Goal: Task Accomplishment & Management: Use online tool/utility

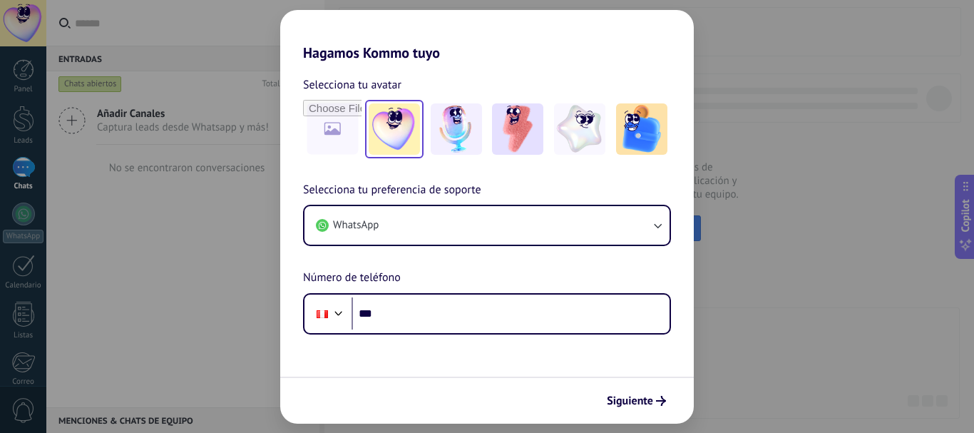
click at [410, 131] on img at bounding box center [394, 128] width 51 height 51
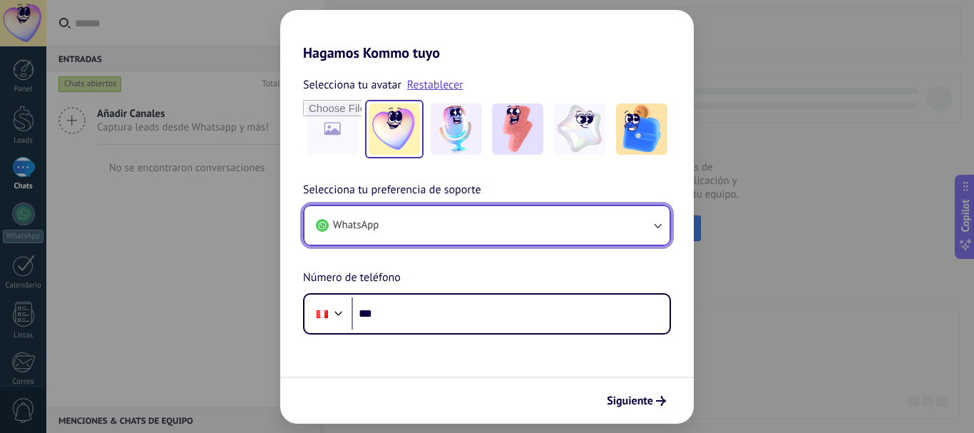
click at [527, 225] on button "WhatsApp" at bounding box center [486, 225] width 365 height 39
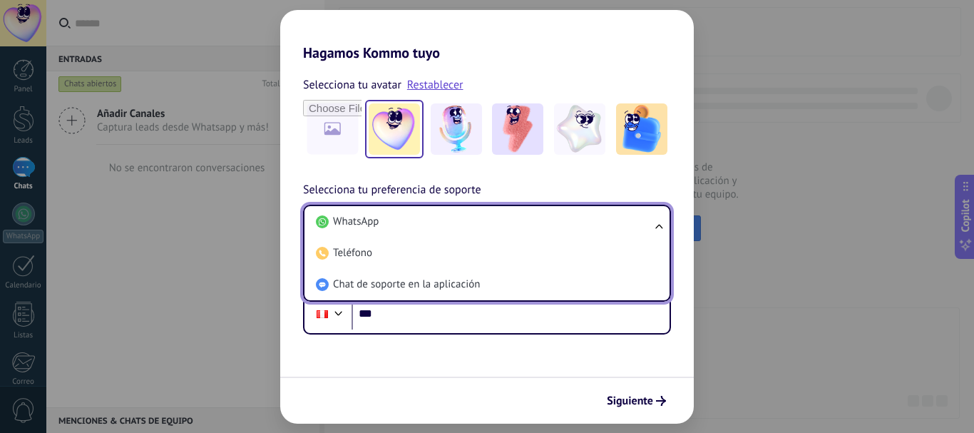
click at [690, 345] on form "Selecciona tu avatar Restablecer Selecciona tu preferencia de soporte WhatsApp …" at bounding box center [487, 242] width 414 height 362
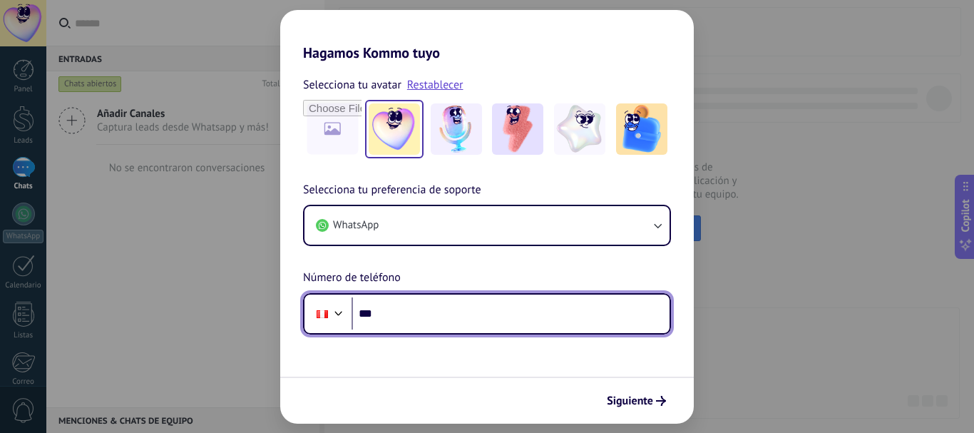
click at [457, 317] on input "***" at bounding box center [511, 313] width 318 height 33
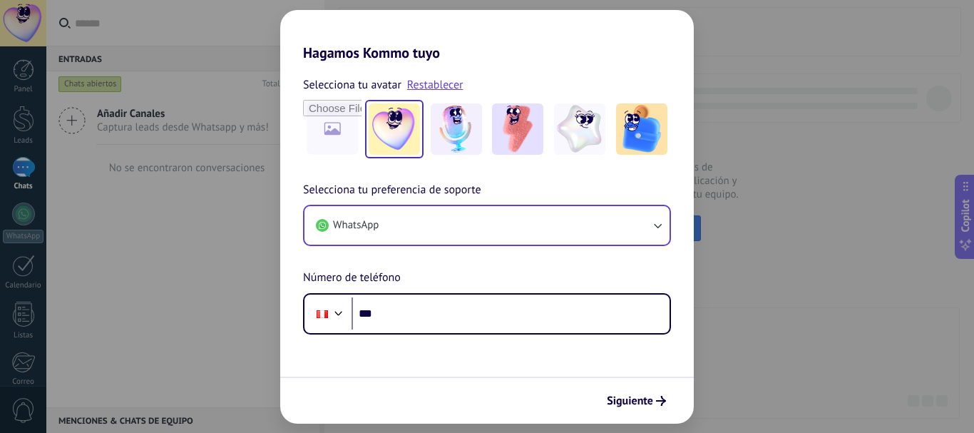
drag, startPoint x: 211, startPoint y: 149, endPoint x: 631, endPoint y: 244, distance: 430.6
click at [631, 244] on div "WhatsApp" at bounding box center [487, 225] width 368 height 41
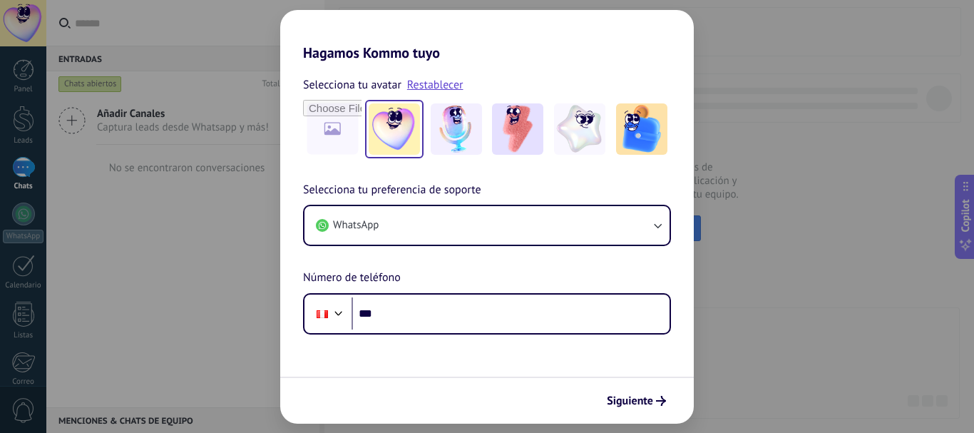
click at [591, 270] on div "Selecciona tu preferencia de soporte WhatsApp Número de teléfono Phone ***" at bounding box center [487, 257] width 414 height 153
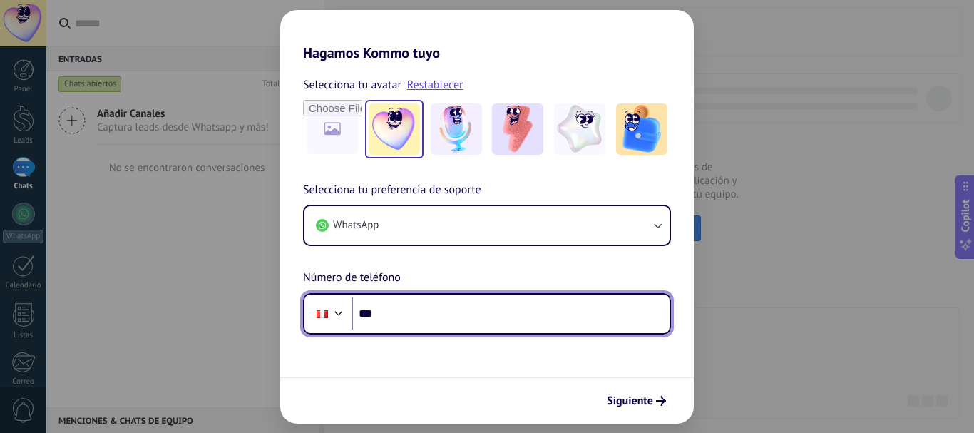
click at [448, 314] on input "***" at bounding box center [511, 313] width 318 height 33
type input "**********"
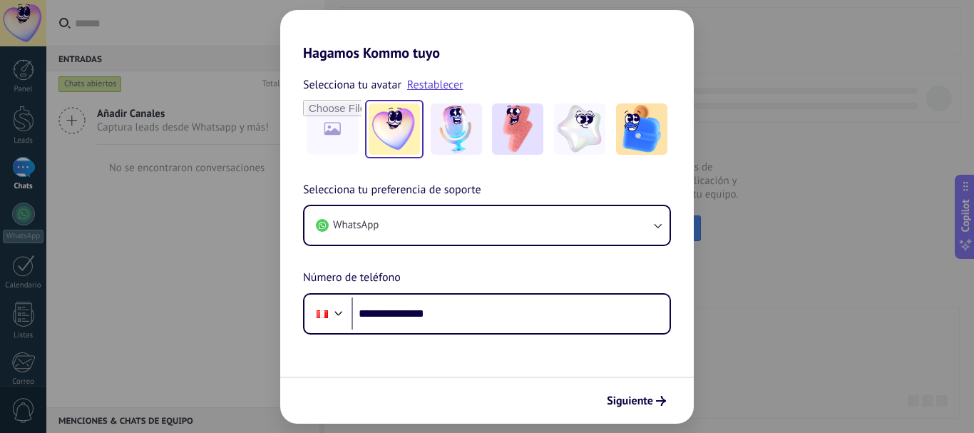
click at [406, 123] on img at bounding box center [394, 128] width 51 height 51
click at [618, 398] on span "Siguiente" at bounding box center [630, 401] width 46 height 10
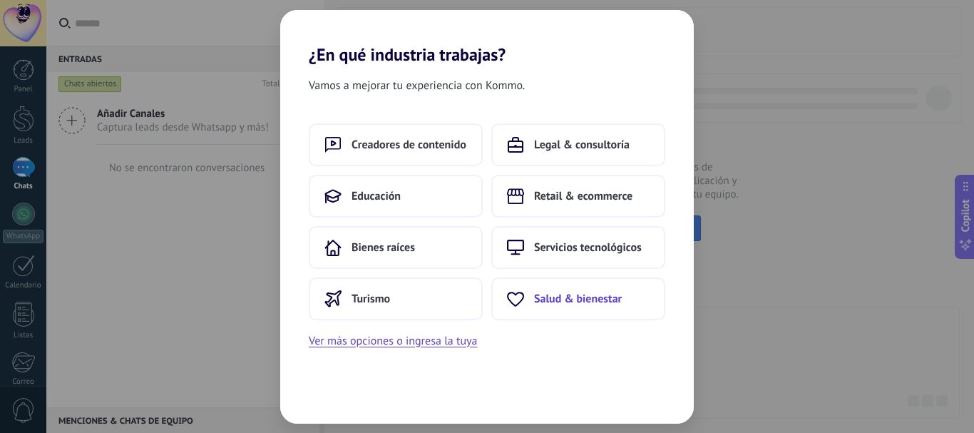
click at [583, 286] on button "Salud & bienestar" at bounding box center [578, 298] width 174 height 43
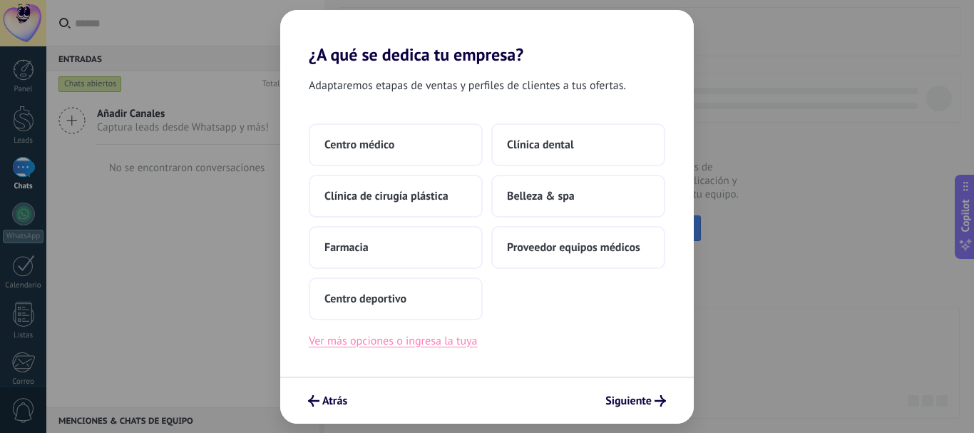
click at [414, 337] on button "Ver más opciones o ingresa la tuya" at bounding box center [393, 341] width 168 height 19
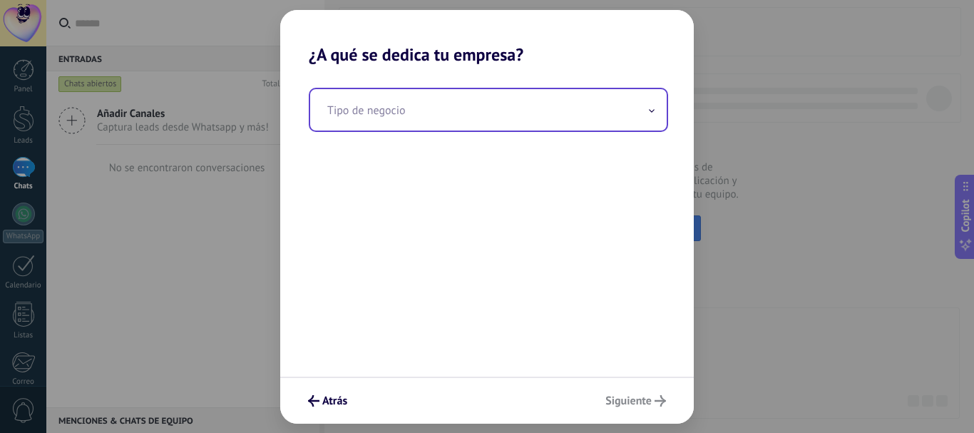
click at [463, 108] on input "text" at bounding box center [488, 109] width 357 height 41
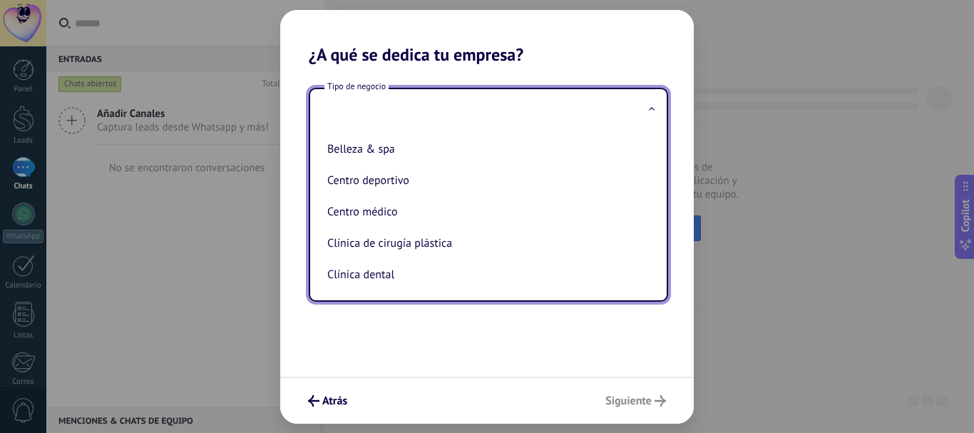
type input "*"
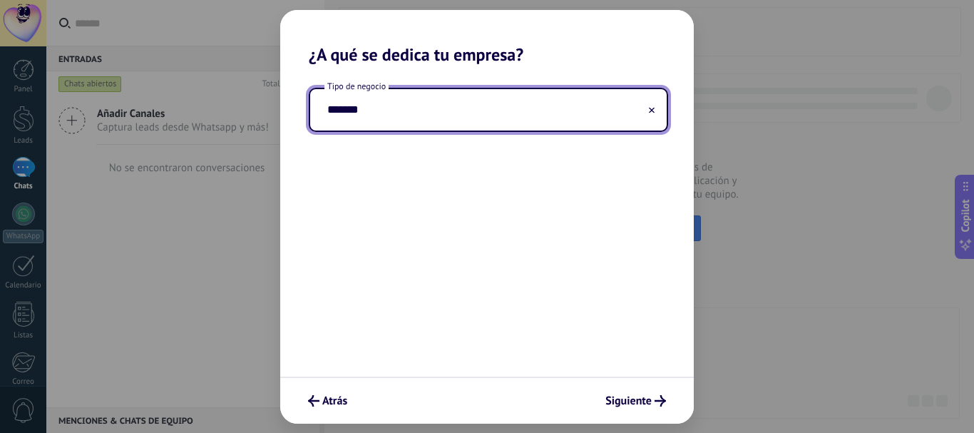
type input "******"
click at [654, 106] on button at bounding box center [651, 110] width 7 height 14
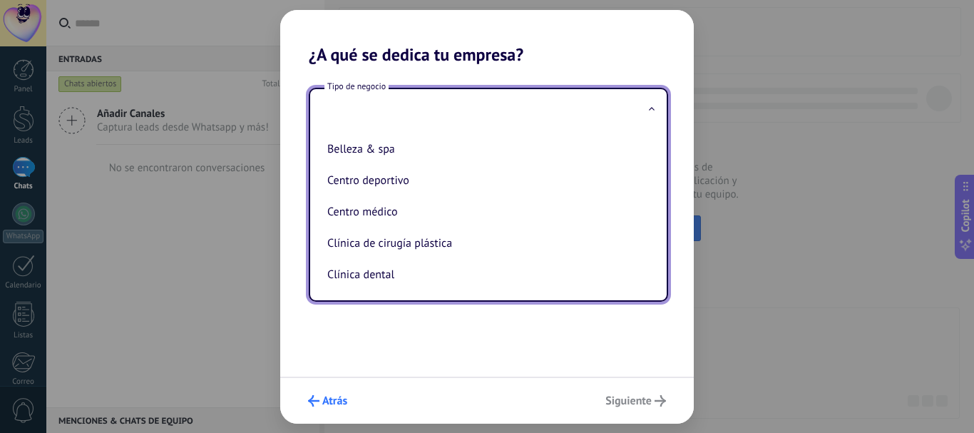
click at [306, 411] on button "Atrás" at bounding box center [328, 401] width 52 height 24
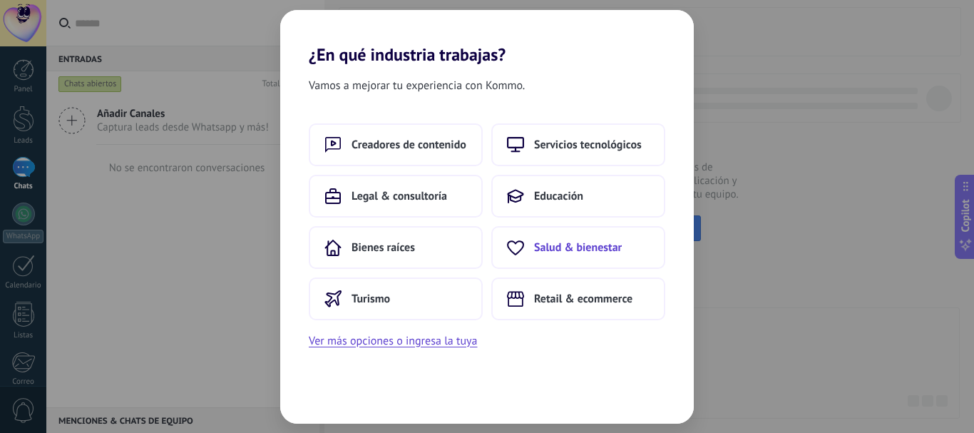
click at [557, 244] on span "Salud & bienestar" at bounding box center [578, 247] width 88 height 14
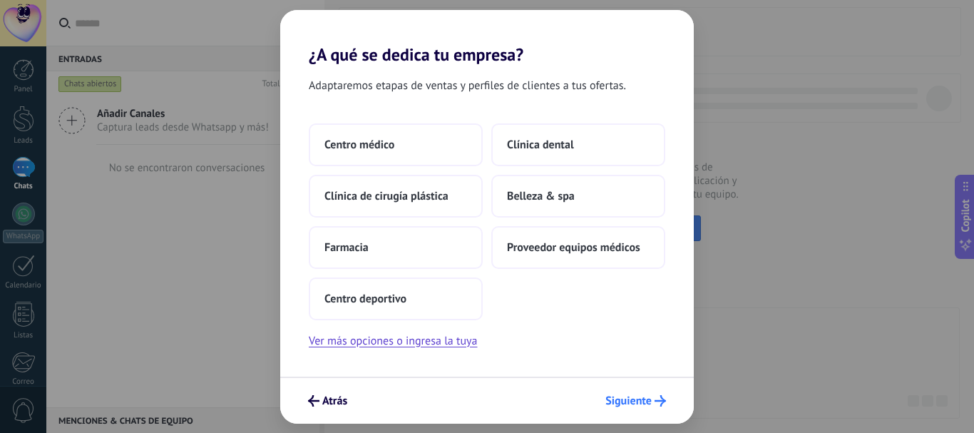
click at [666, 397] on button "Siguiente" at bounding box center [635, 401] width 73 height 24
click at [647, 406] on span "Siguiente" at bounding box center [628, 401] width 46 height 10
click at [315, 342] on button "Ver más opciones o ingresa la tuya" at bounding box center [393, 341] width 168 height 19
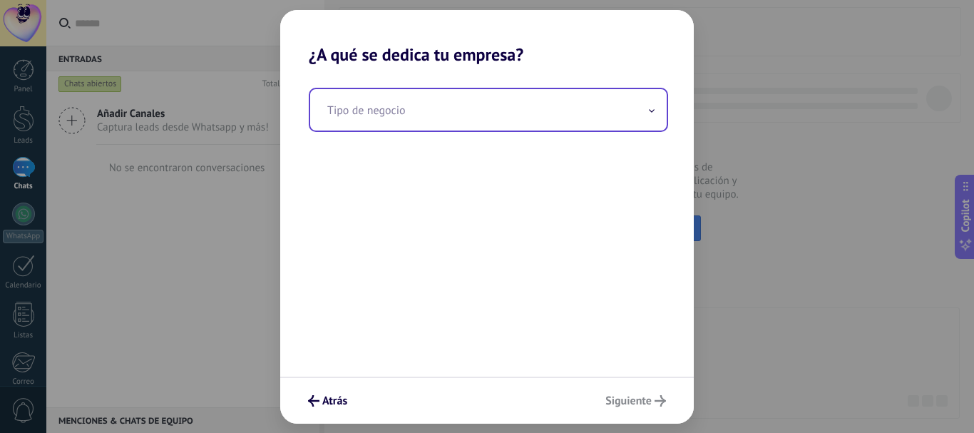
click at [448, 113] on input "text" at bounding box center [488, 109] width 357 height 41
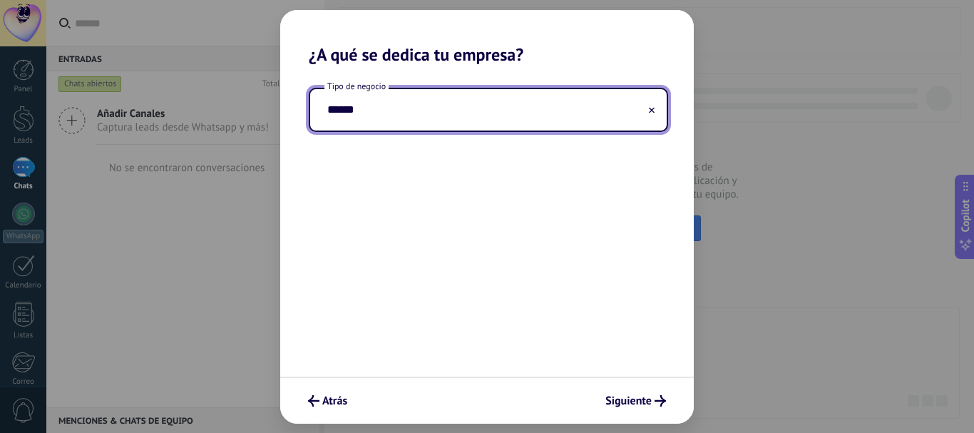
type input "******"
click at [655, 114] on input "******" at bounding box center [488, 109] width 357 height 41
click at [647, 112] on input "******" at bounding box center [488, 109] width 357 height 41
click at [655, 106] on button at bounding box center [651, 110] width 7 height 14
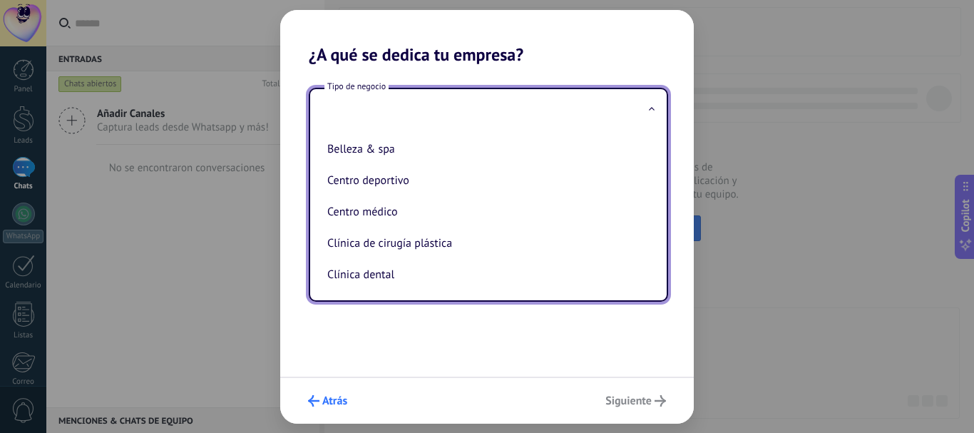
click at [337, 405] on span "Atrás" at bounding box center [334, 401] width 25 height 10
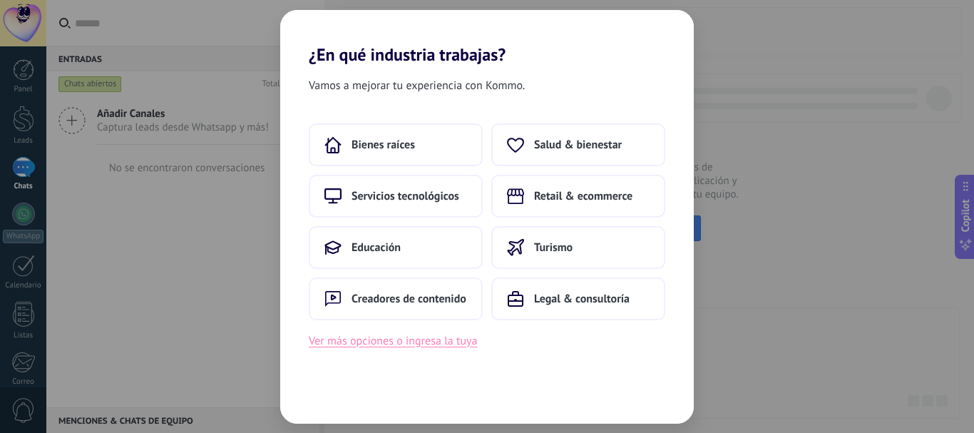
click at [414, 341] on button "Ver más opciones o ingresa la tuya" at bounding box center [393, 341] width 168 height 19
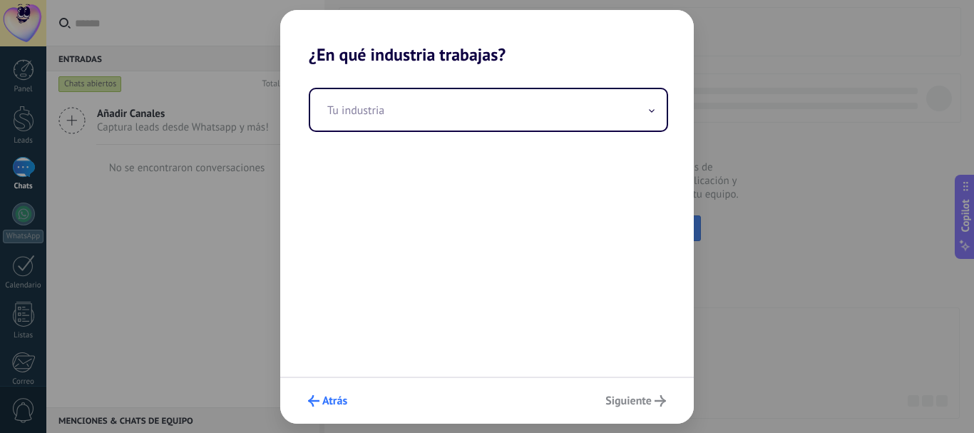
click at [305, 404] on button "Atrás" at bounding box center [328, 401] width 52 height 24
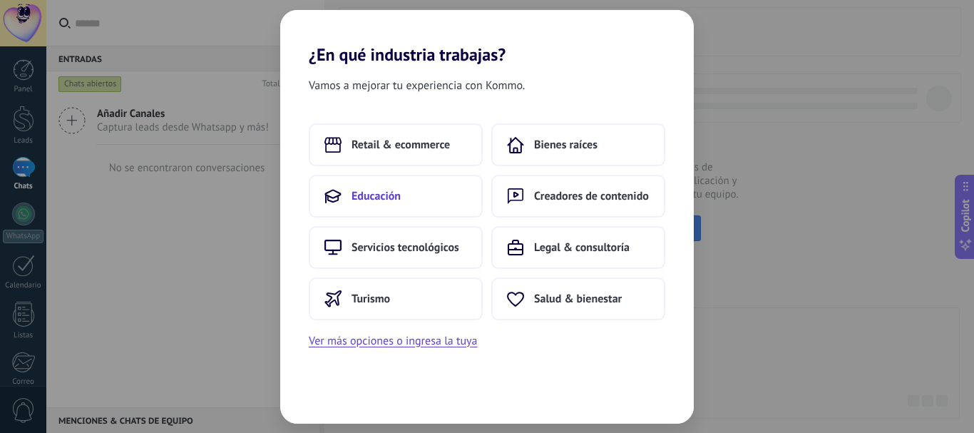
click at [443, 184] on button "Educación" at bounding box center [396, 196] width 174 height 43
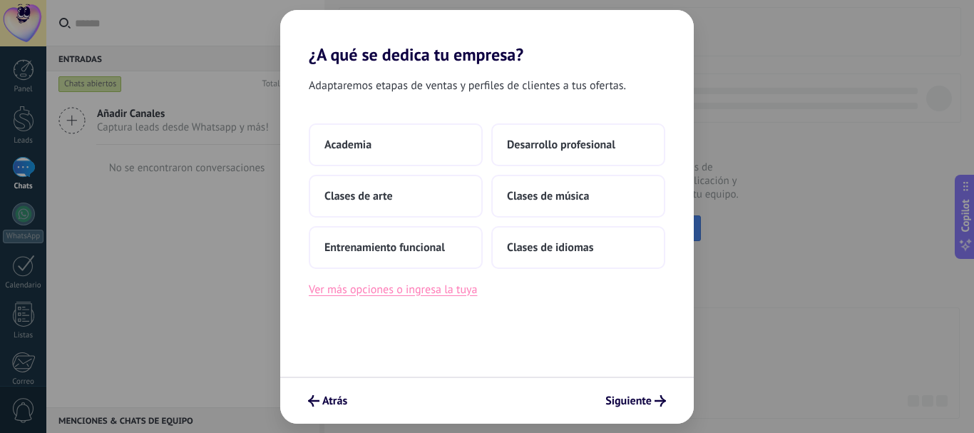
click at [438, 296] on button "Ver más opciones o ingresa la tuya" at bounding box center [393, 289] width 168 height 19
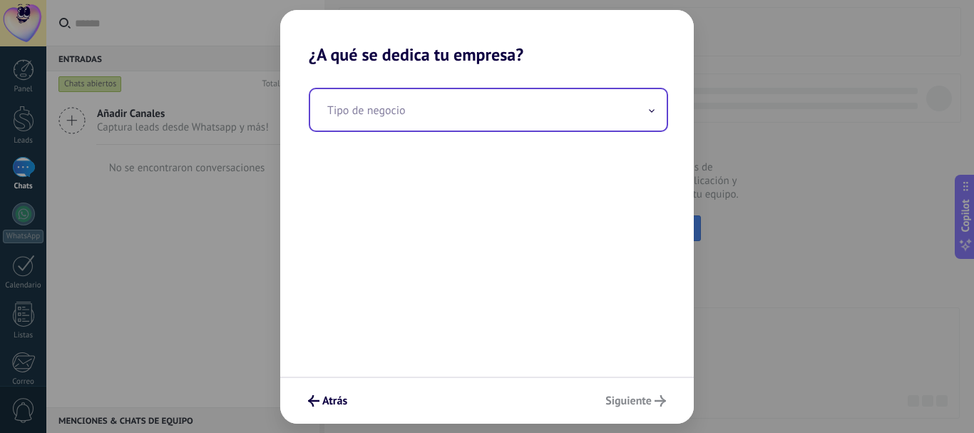
click at [427, 116] on input "text" at bounding box center [488, 109] width 357 height 41
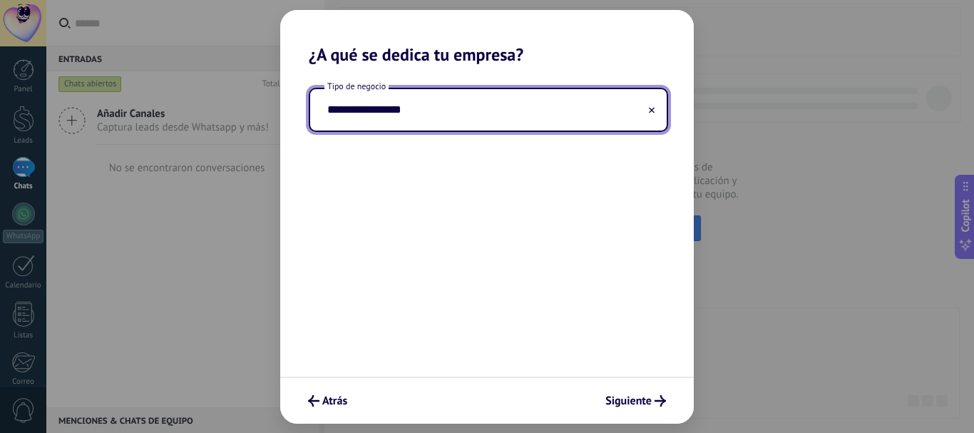
type input "**********"
click at [648, 106] on button at bounding box center [651, 110] width 7 height 14
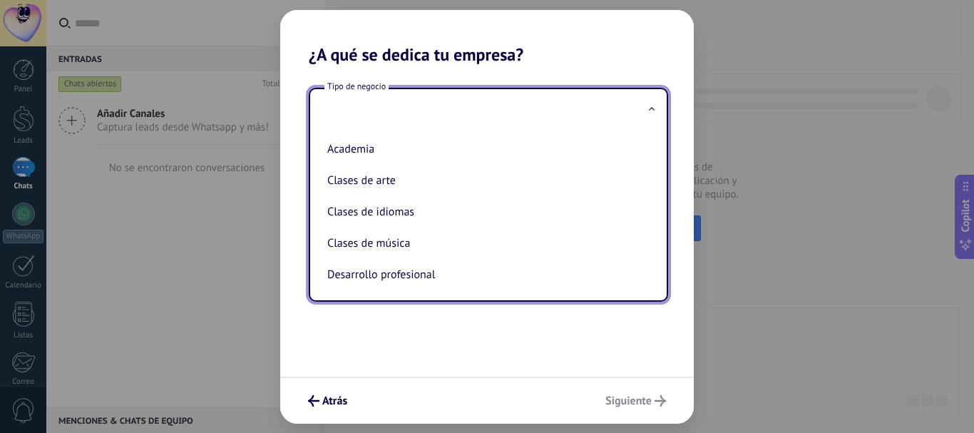
click at [390, 111] on input "text" at bounding box center [488, 109] width 357 height 41
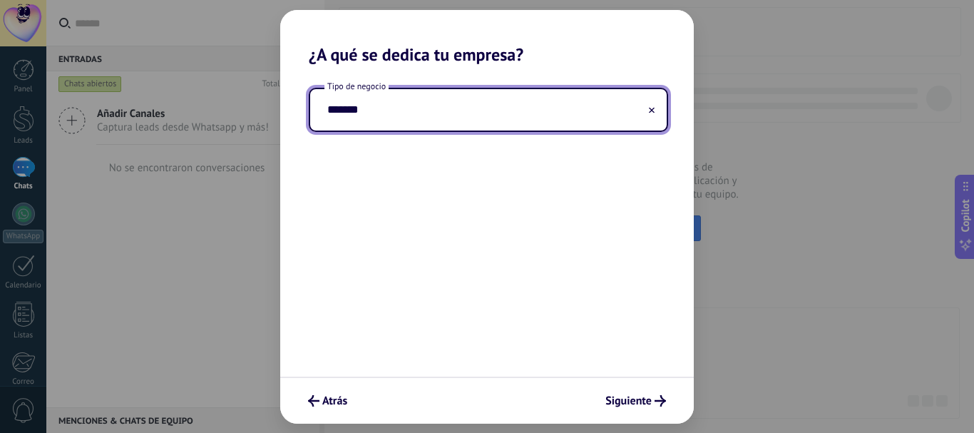
click at [320, 111] on input "*******" at bounding box center [488, 109] width 357 height 41
type input "**********"
click at [666, 401] on button "Siguiente" at bounding box center [635, 401] width 73 height 24
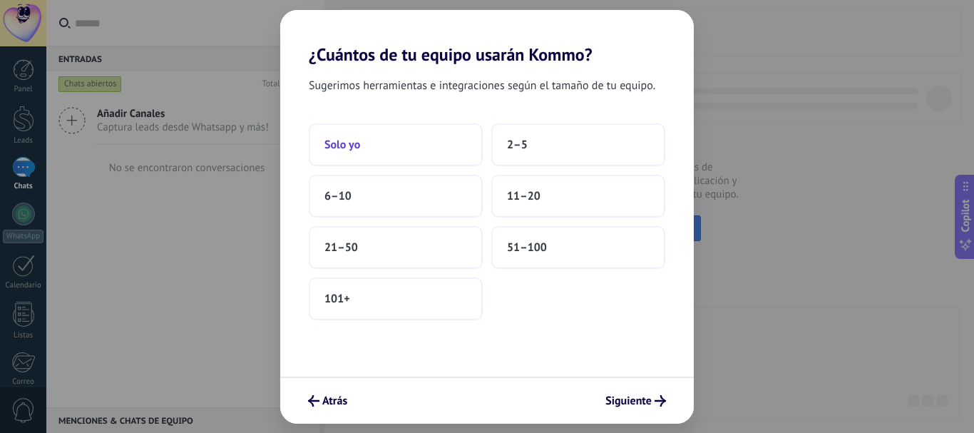
click at [411, 145] on button "Solo yo" at bounding box center [396, 144] width 174 height 43
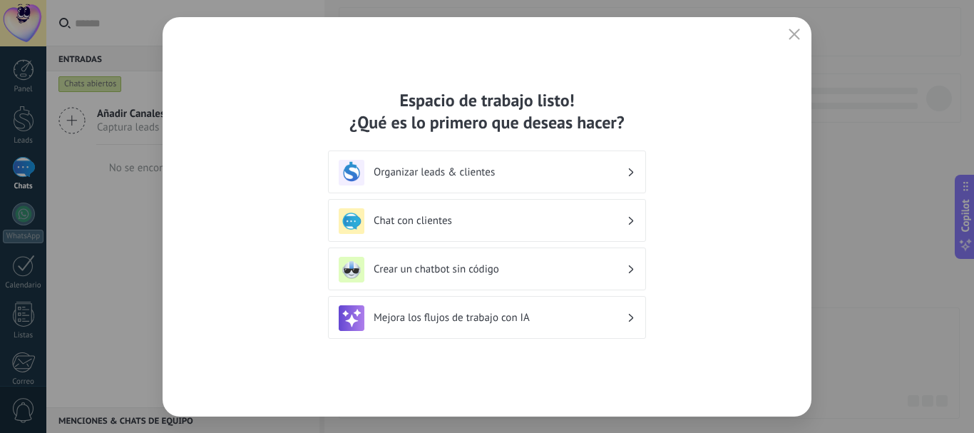
click at [603, 182] on div "Organizar leads & clientes" at bounding box center [487, 173] width 297 height 26
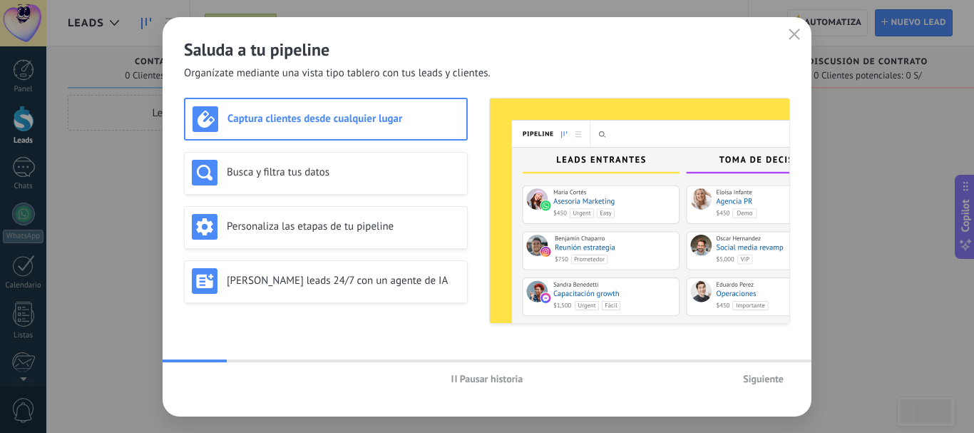
click at [796, 32] on icon "button" at bounding box center [794, 34] width 11 height 11
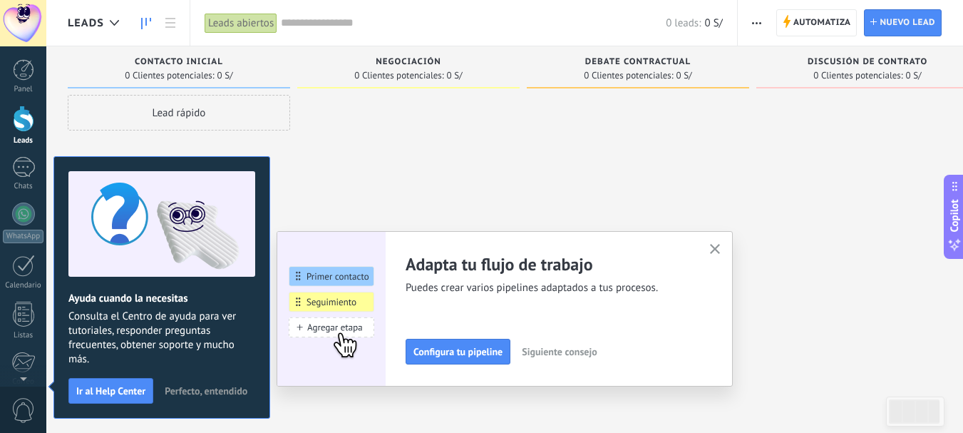
click at [721, 250] on use "button" at bounding box center [715, 249] width 11 height 11
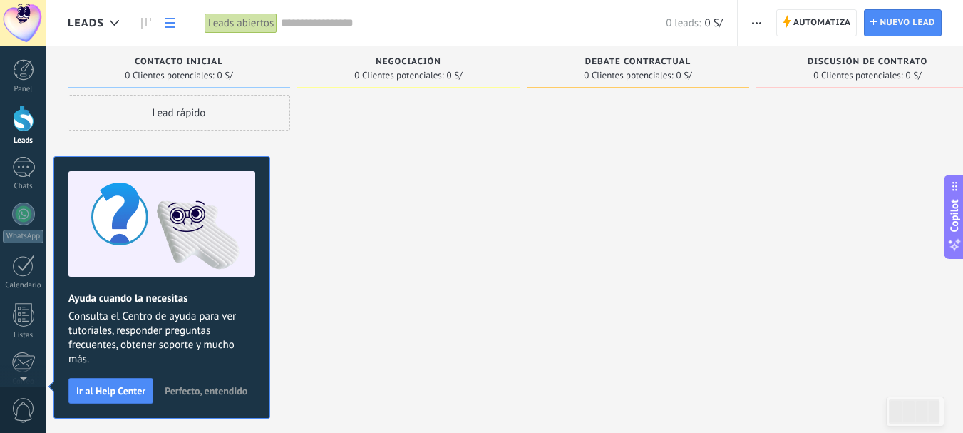
click at [166, 21] on icon at bounding box center [170, 23] width 10 height 10
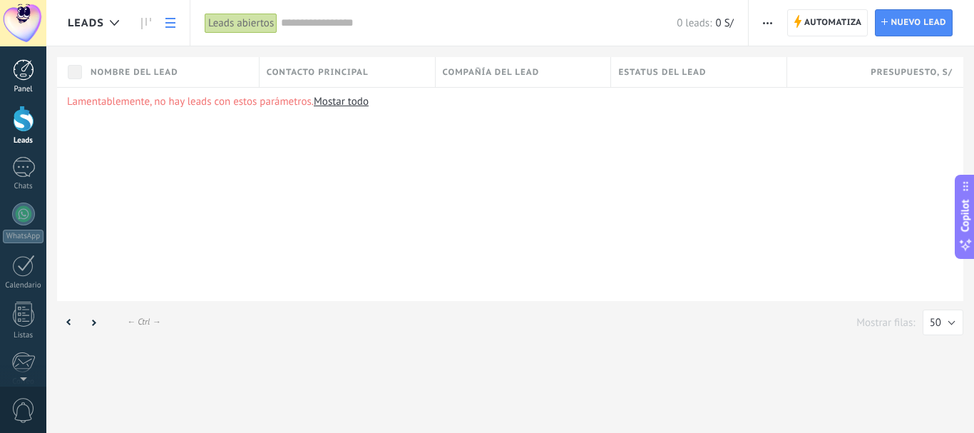
click at [26, 88] on div "Panel" at bounding box center [23, 89] width 41 height 9
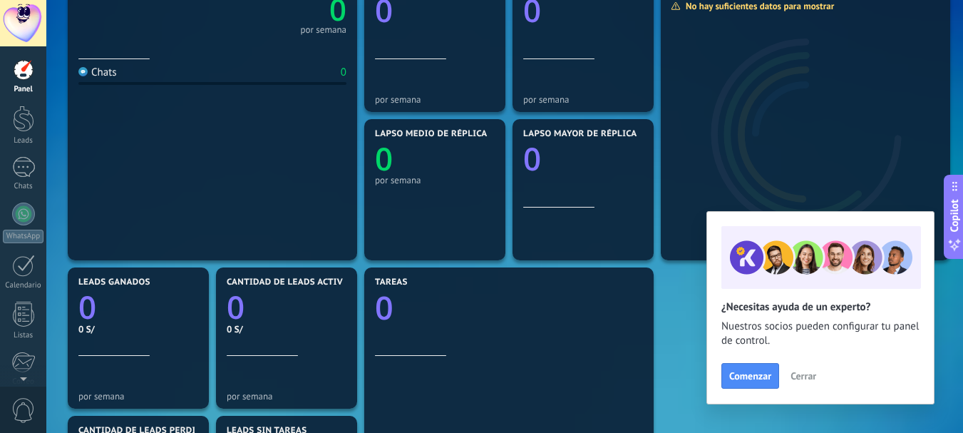
scroll to position [71, 0]
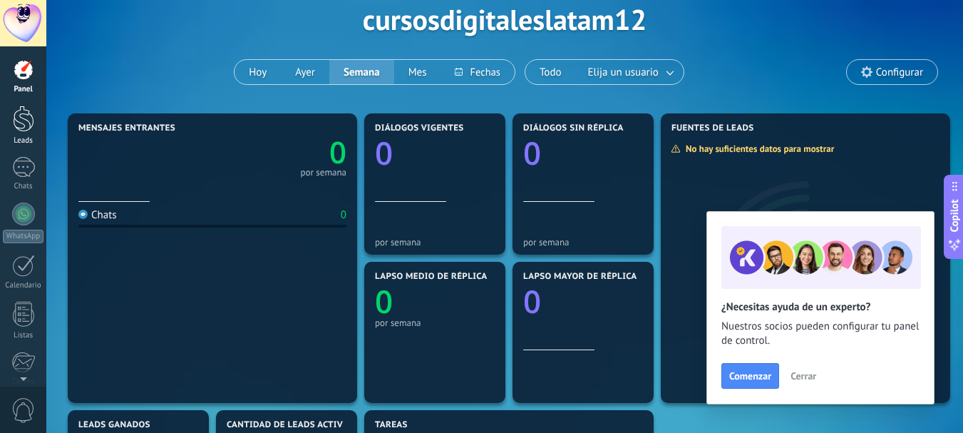
click at [0, 113] on link "Leads" at bounding box center [23, 126] width 46 height 40
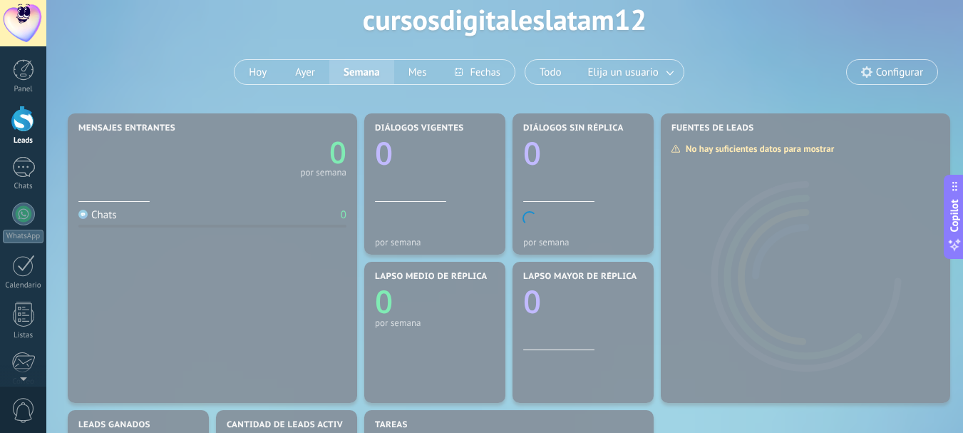
click at [34, 106] on link "Leads" at bounding box center [23, 126] width 46 height 40
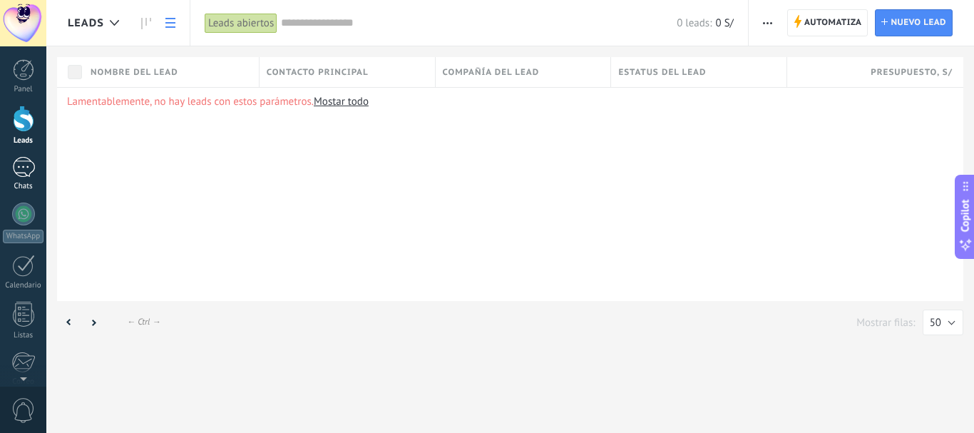
click at [33, 162] on div at bounding box center [23, 167] width 23 height 21
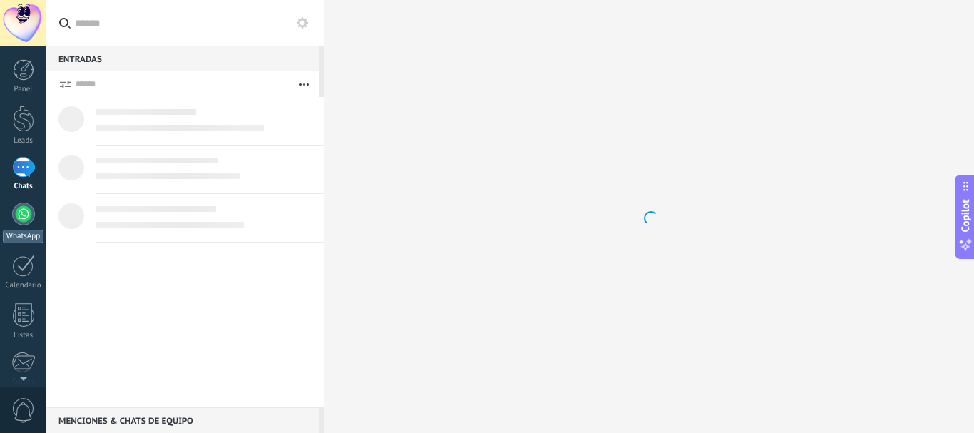
click at [21, 210] on div at bounding box center [23, 214] width 23 height 23
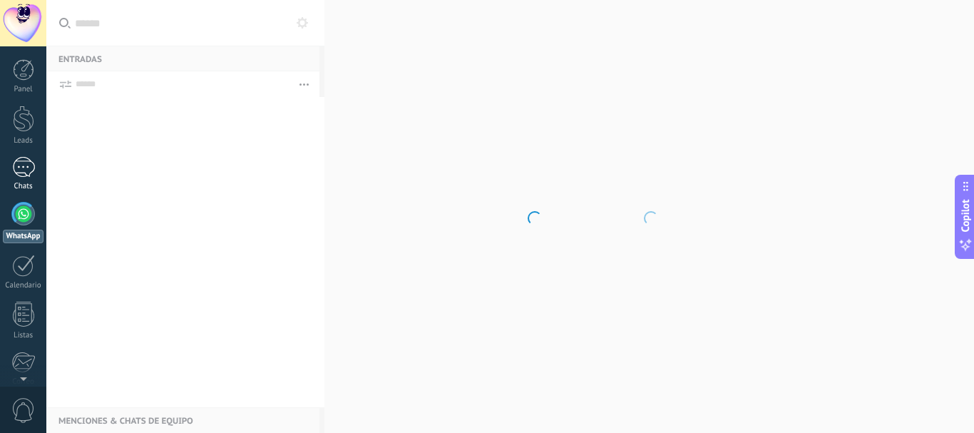
click at [24, 174] on div at bounding box center [23, 167] width 23 height 21
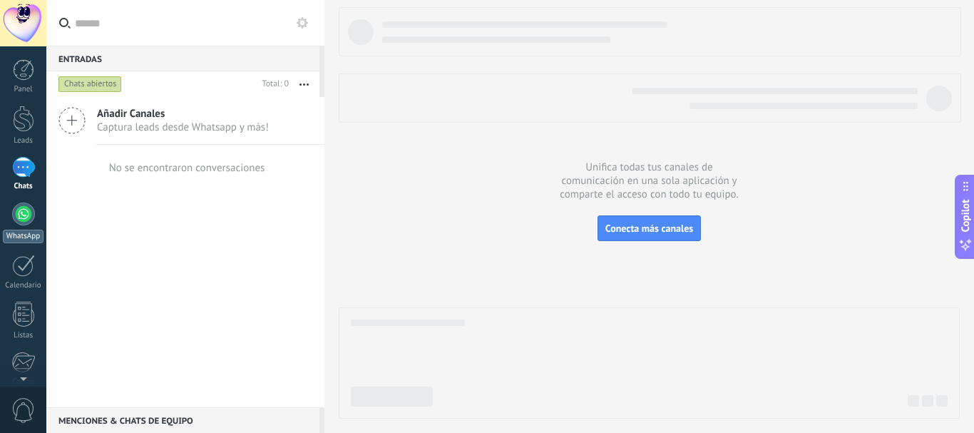
click at [38, 217] on link "WhatsApp" at bounding box center [23, 223] width 46 height 41
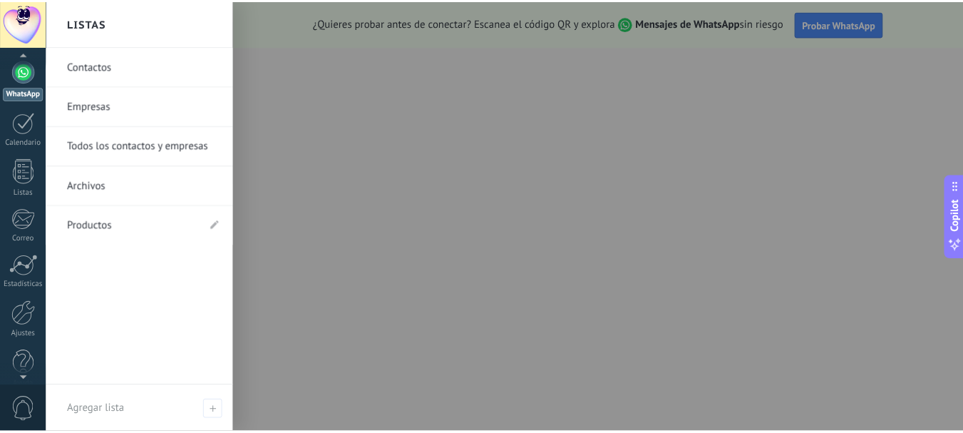
scroll to position [160, 0]
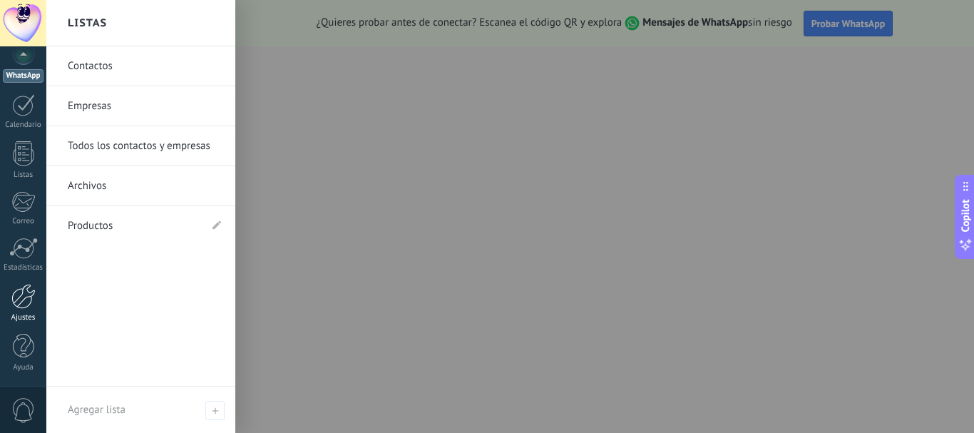
click at [26, 312] on link "Ajustes" at bounding box center [23, 303] width 46 height 39
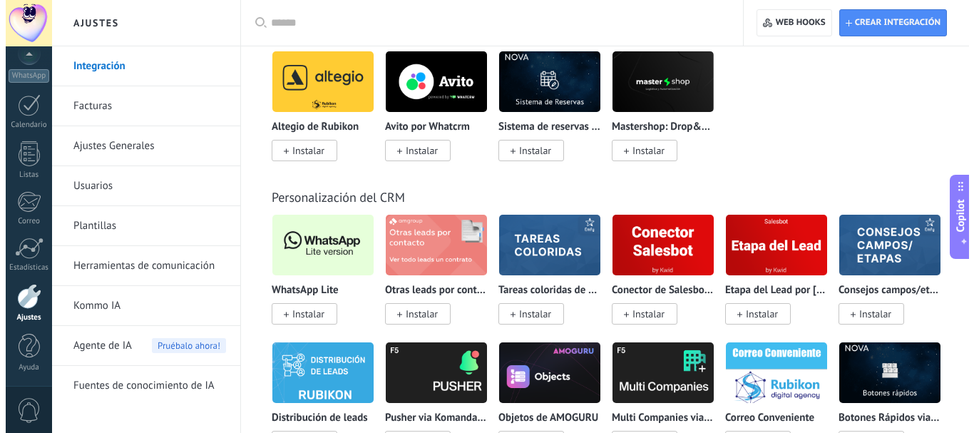
scroll to position [3423, 0]
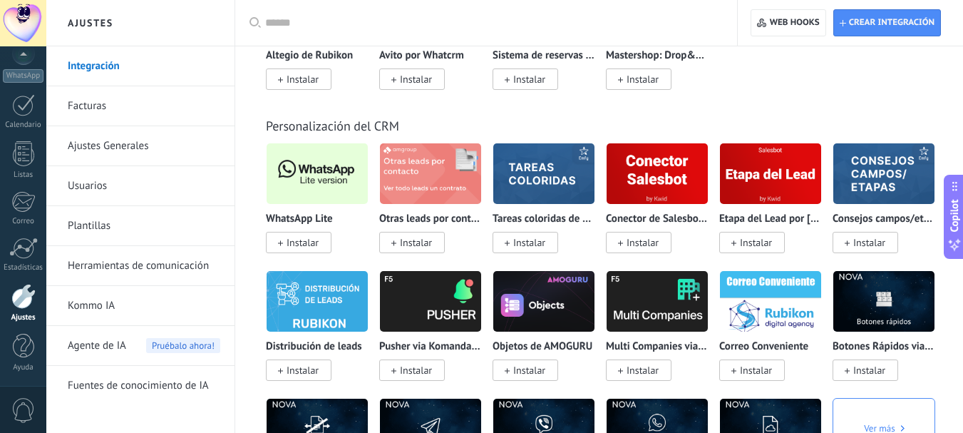
click at [328, 185] on img at bounding box center [317, 173] width 101 height 69
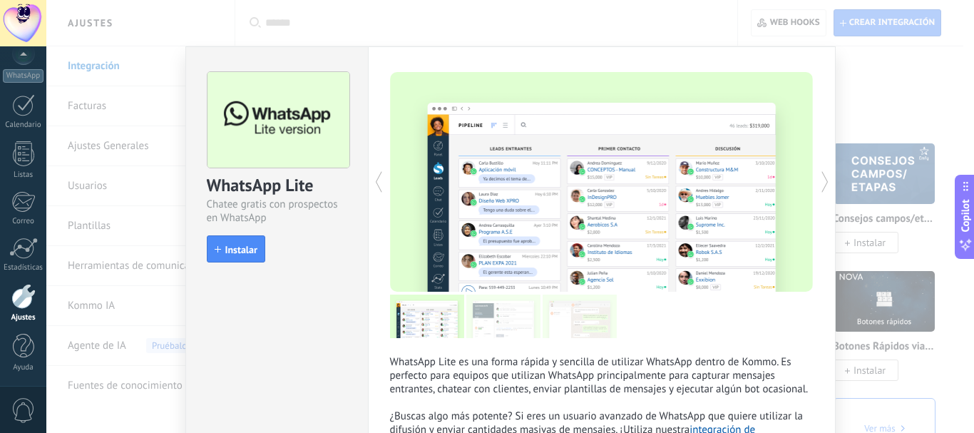
click at [255, 246] on span "Instalar" at bounding box center [241, 250] width 32 height 10
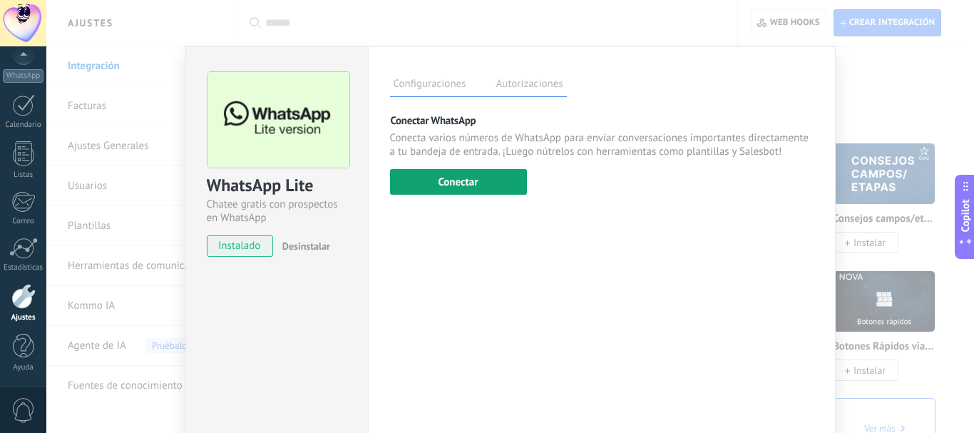
click at [492, 175] on button "Conectar" at bounding box center [458, 182] width 137 height 26
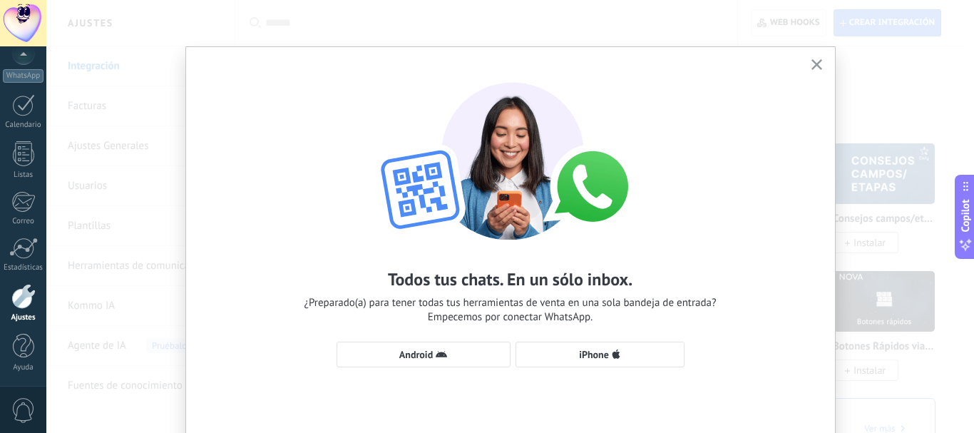
scroll to position [59, 0]
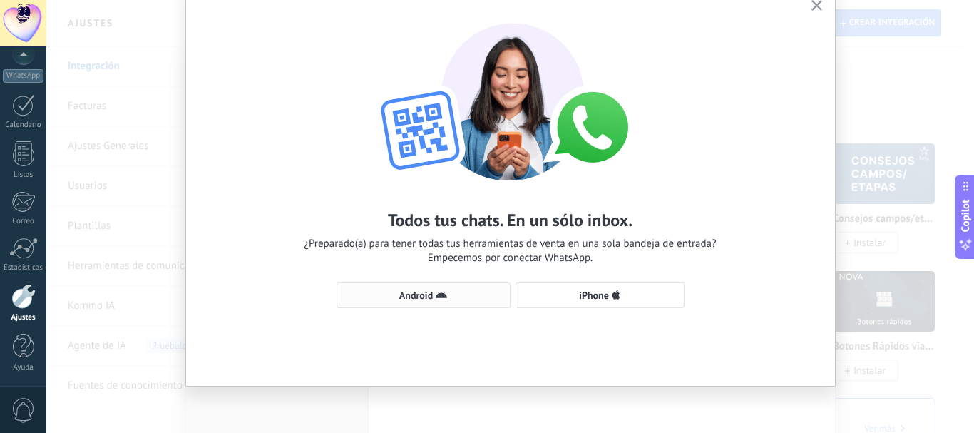
click at [426, 292] on span "Android" at bounding box center [416, 295] width 34 height 10
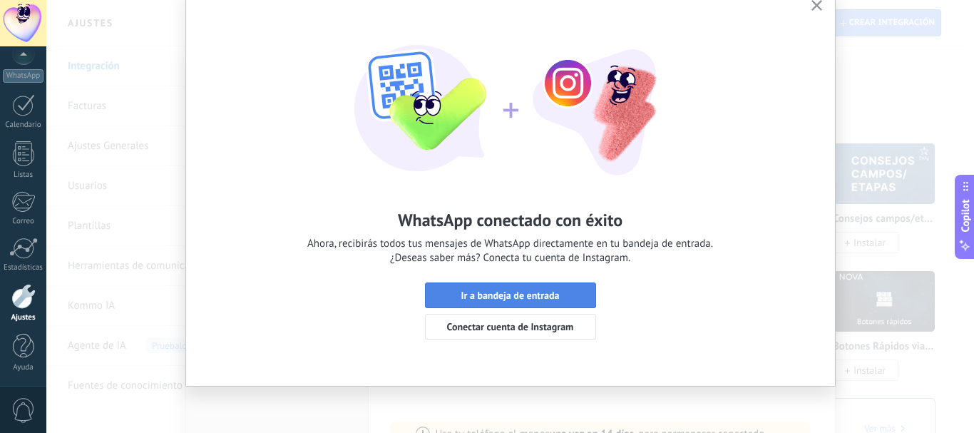
click at [461, 294] on span "Ir a bandeja de entrada" at bounding box center [510, 295] width 98 height 10
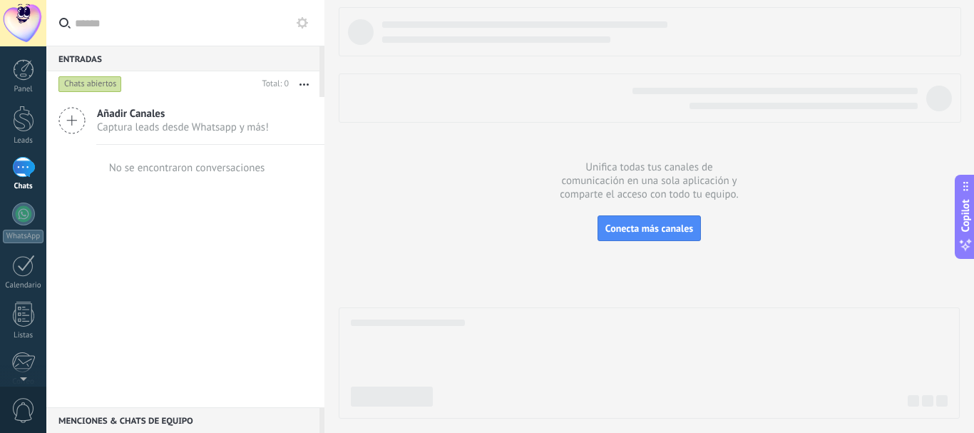
click at [299, 20] on use at bounding box center [302, 22] width 11 height 11
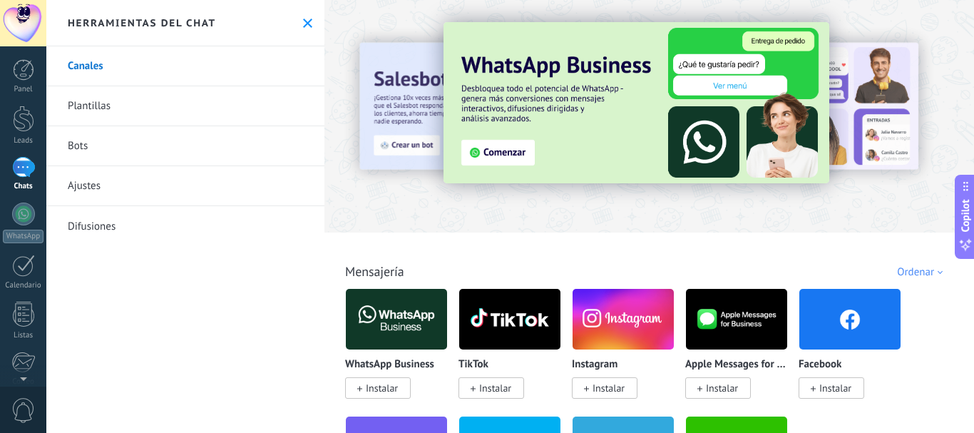
click at [163, 145] on link "Bots" at bounding box center [185, 146] width 278 height 40
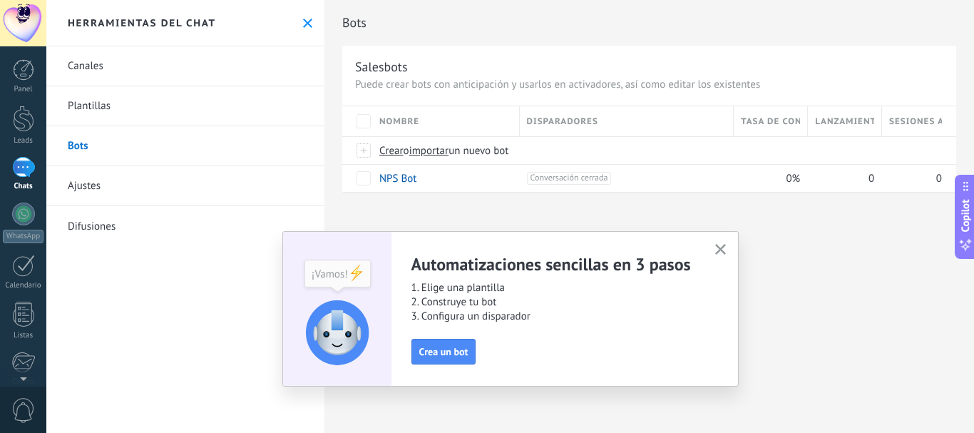
click at [717, 250] on icon "button" at bounding box center [720, 249] width 11 height 11
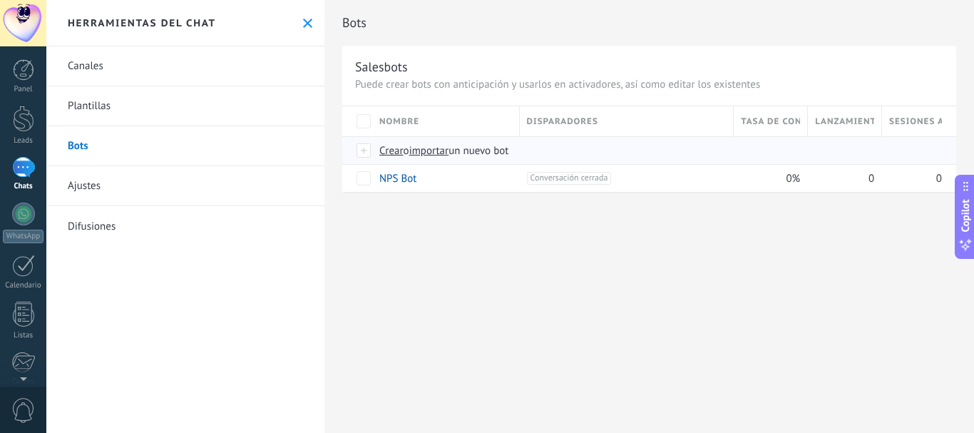
click at [438, 153] on span "importar" at bounding box center [429, 151] width 40 height 14
click at [0, 0] on input "importar un nuevo bot" at bounding box center [0, 0] width 0 height 0
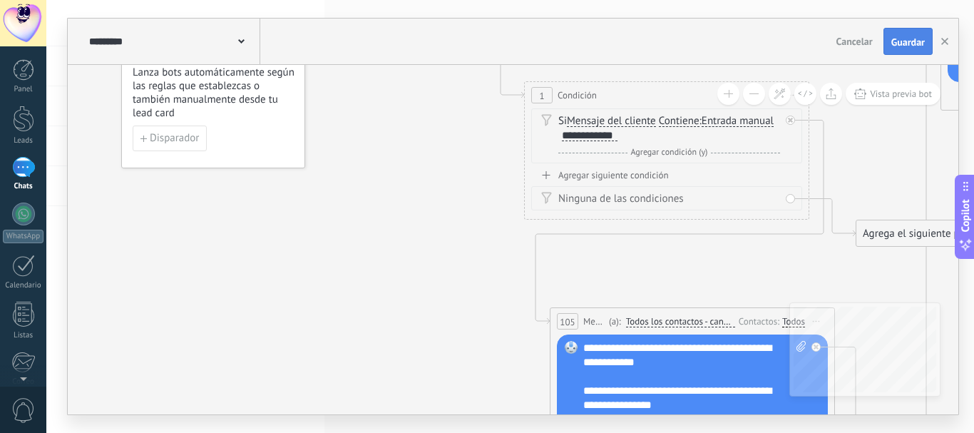
click at [914, 39] on span "Guardar" at bounding box center [908, 42] width 34 height 10
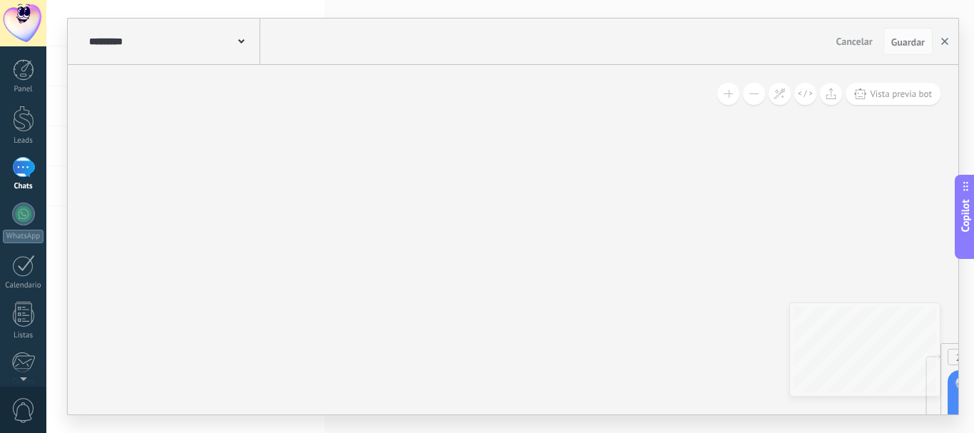
click at [947, 44] on use "button" at bounding box center [944, 41] width 7 height 7
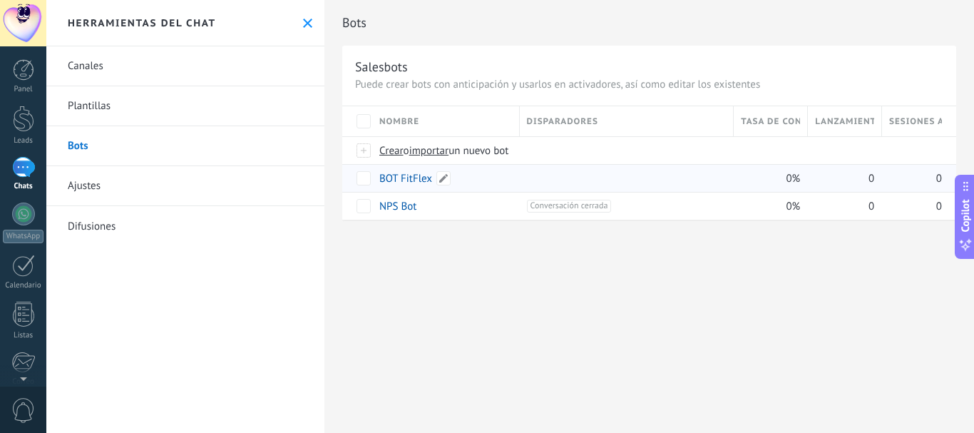
click at [401, 179] on link "BOT FitFlex" at bounding box center [405, 179] width 53 height 14
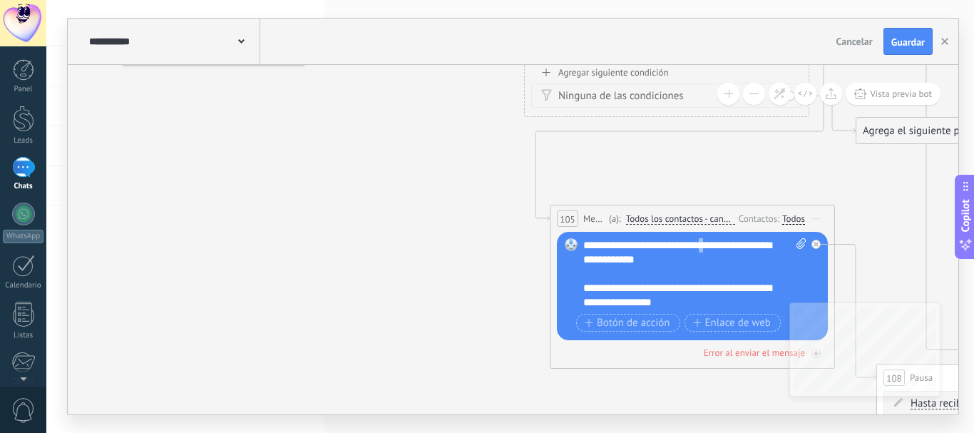
click at [720, 238] on div "**********" at bounding box center [694, 273] width 223 height 71
click at [757, 245] on div "**********" at bounding box center [694, 273] width 223 height 71
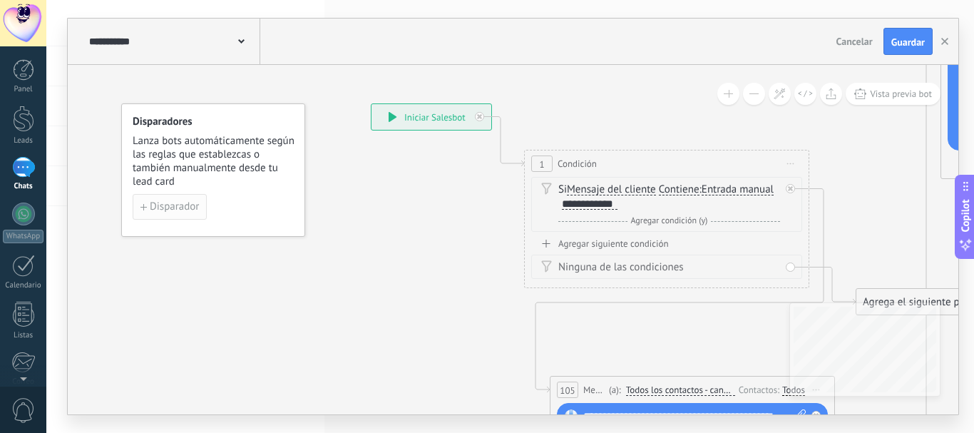
click at [161, 204] on span "Disparador" at bounding box center [174, 207] width 49 height 10
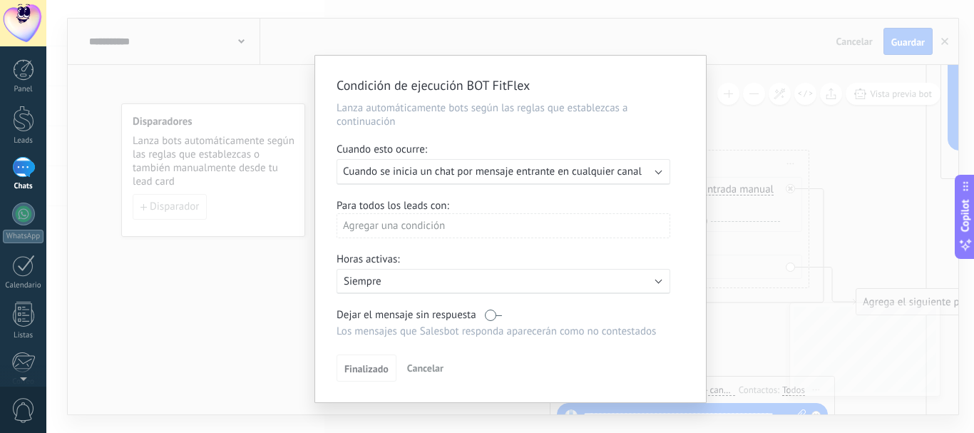
click at [429, 173] on span "Cuando se inicia un chat por mensaje entrante en cualquier canal" at bounding box center [492, 172] width 299 height 14
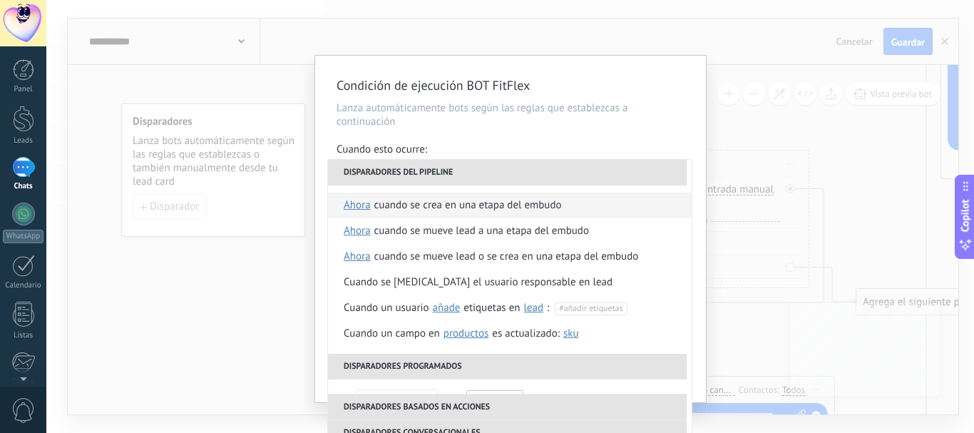
click at [433, 213] on div "Cuando se crea en una etapa del embudo" at bounding box center [468, 206] width 188 height 26
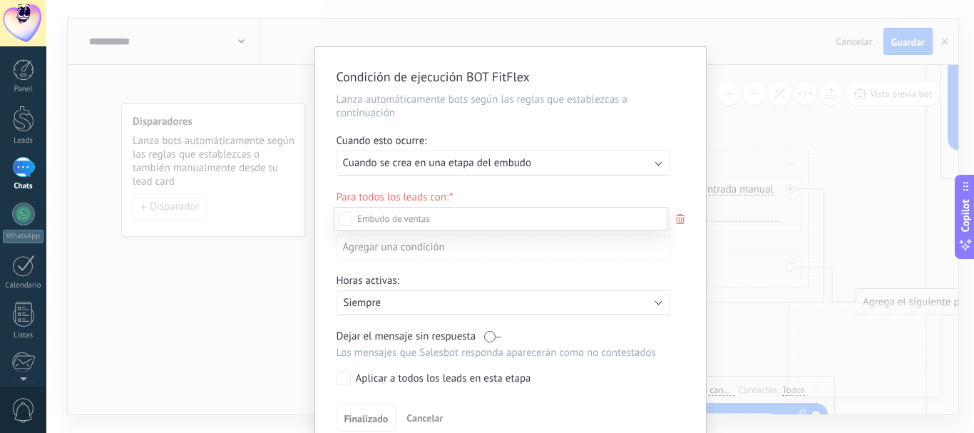
click at [574, 186] on div at bounding box center [510, 216] width 928 height 433
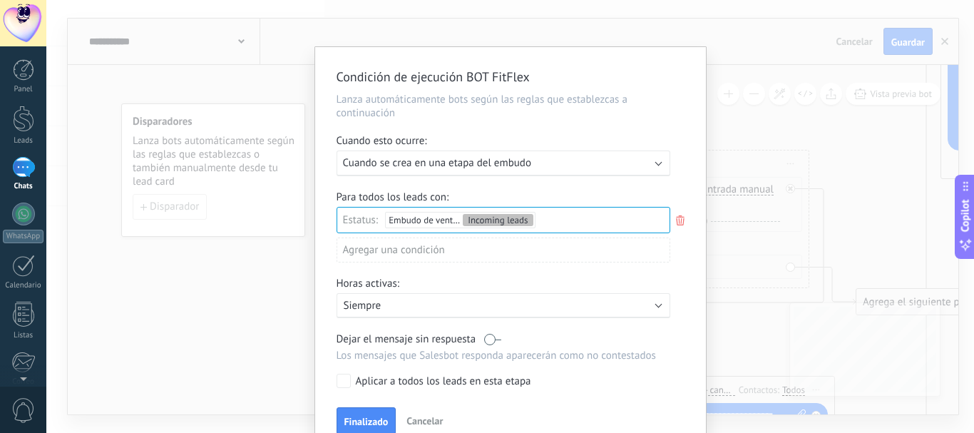
scroll to position [69, 0]
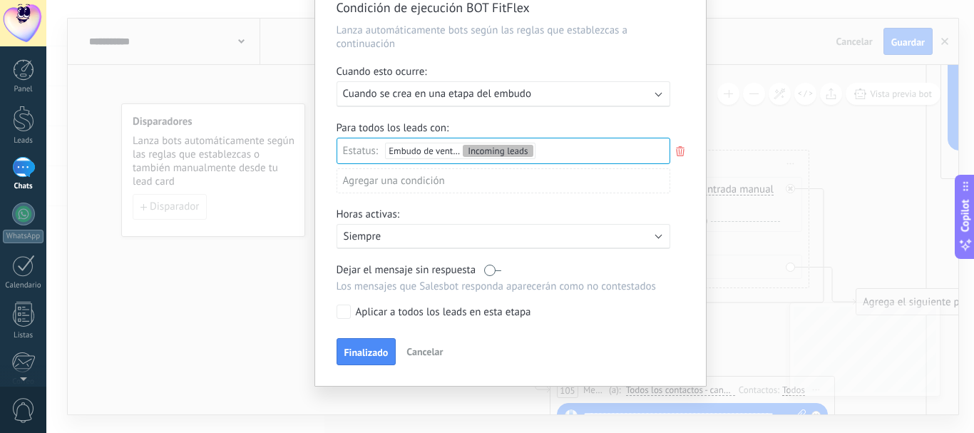
click at [362, 353] on span "Finalizado" at bounding box center [366, 352] width 44 height 10
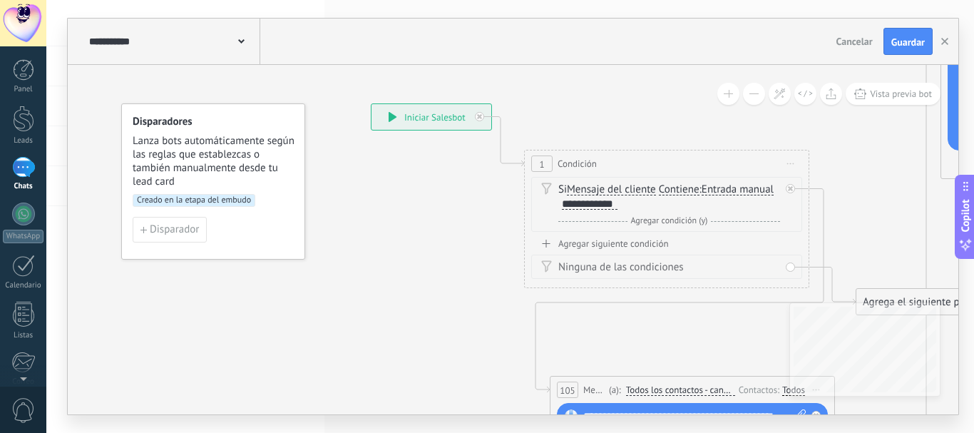
scroll to position [0, 0]
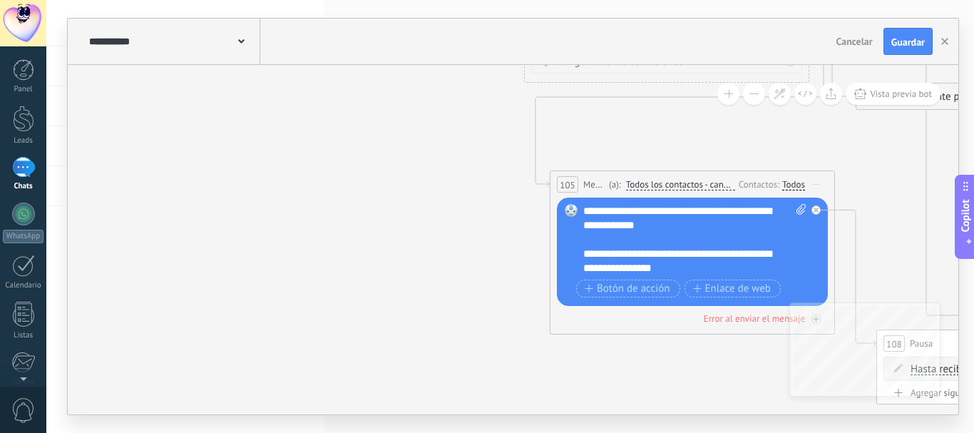
click at [764, 214] on div "**********" at bounding box center [694, 239] width 223 height 71
click at [765, 212] on div "**********" at bounding box center [694, 239] width 223 height 71
click at [768, 215] on div "**********" at bounding box center [694, 239] width 223 height 71
click at [603, 225] on div "**********" at bounding box center [694, 239] width 223 height 71
click at [669, 229] on div "**********" at bounding box center [694, 239] width 223 height 71
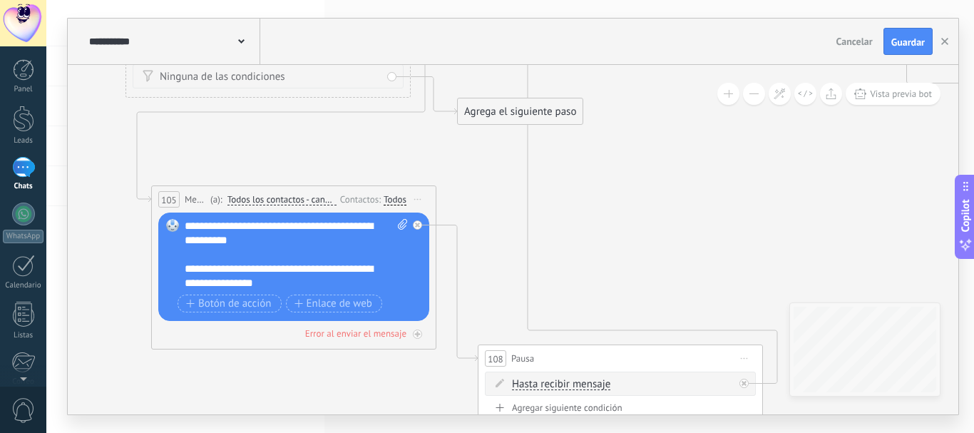
drag, startPoint x: 619, startPoint y: 344, endPoint x: 211, endPoint y: 364, distance: 408.4
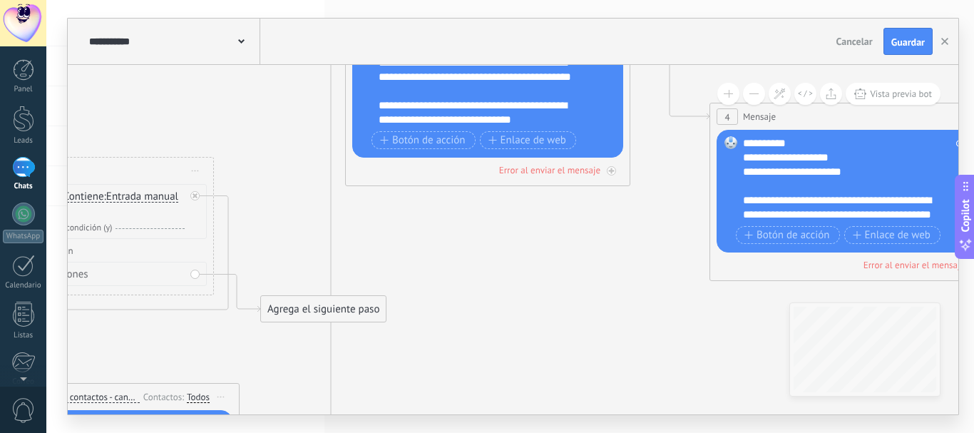
drag, startPoint x: 652, startPoint y: 163, endPoint x: 464, endPoint y: 356, distance: 268.8
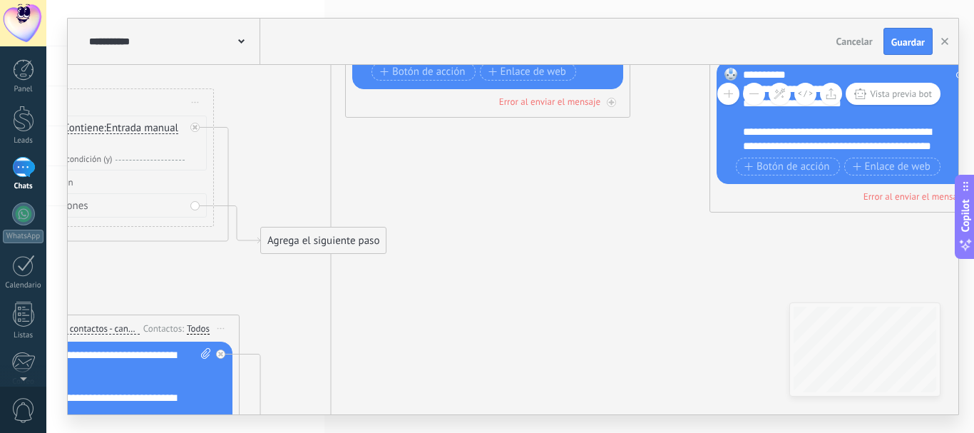
click at [905, 47] on span "Guardar" at bounding box center [908, 42] width 34 height 10
click at [749, 96] on button at bounding box center [754, 94] width 22 height 22
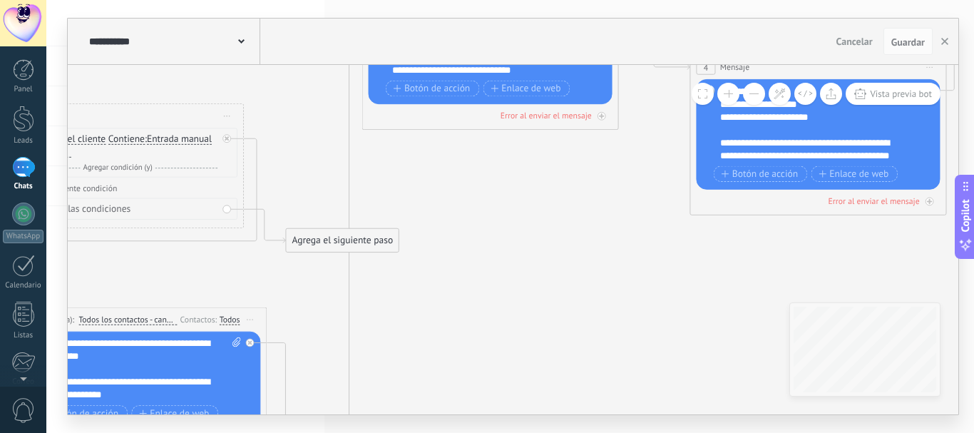
click at [749, 96] on button at bounding box center [754, 94] width 22 height 22
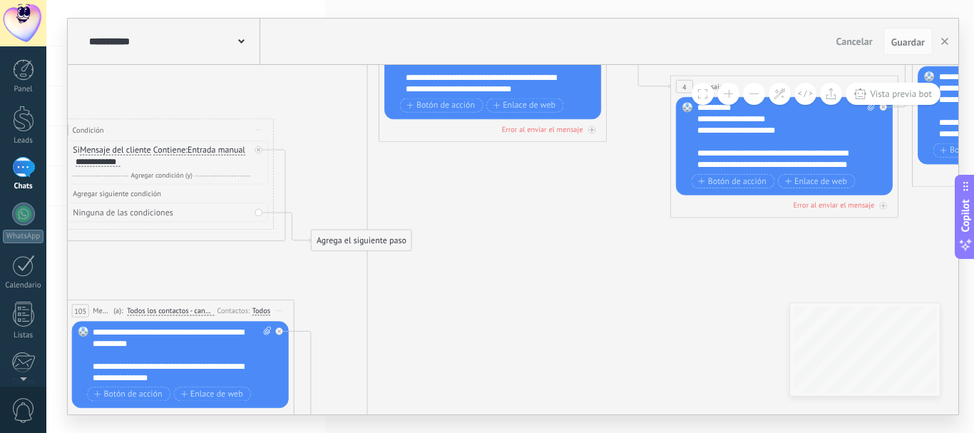
click at [750, 96] on button at bounding box center [754, 94] width 22 height 22
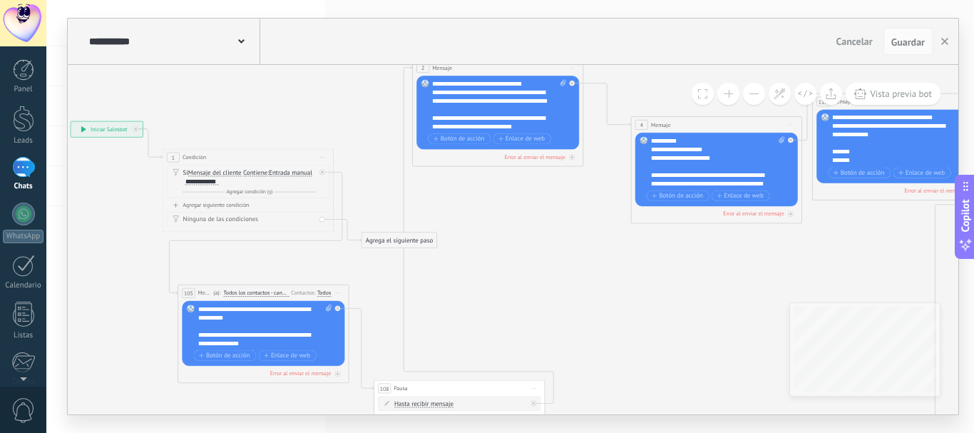
click at [750, 96] on button at bounding box center [754, 94] width 22 height 22
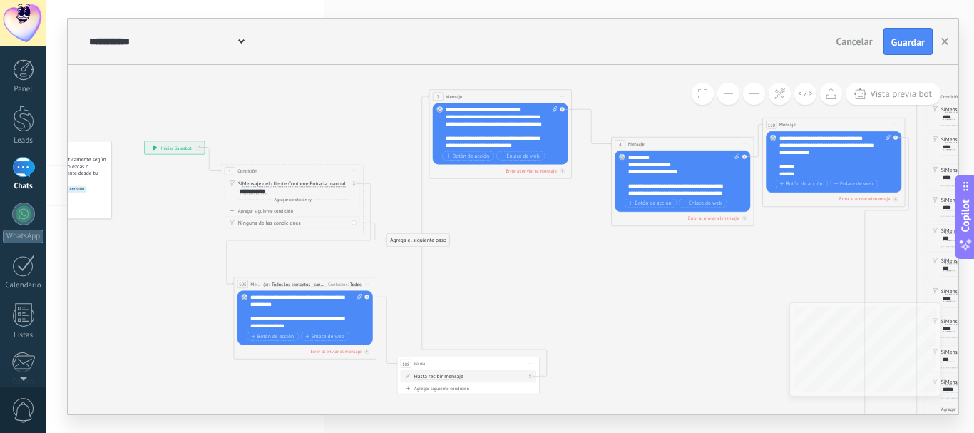
click at [722, 96] on button at bounding box center [728, 94] width 22 height 22
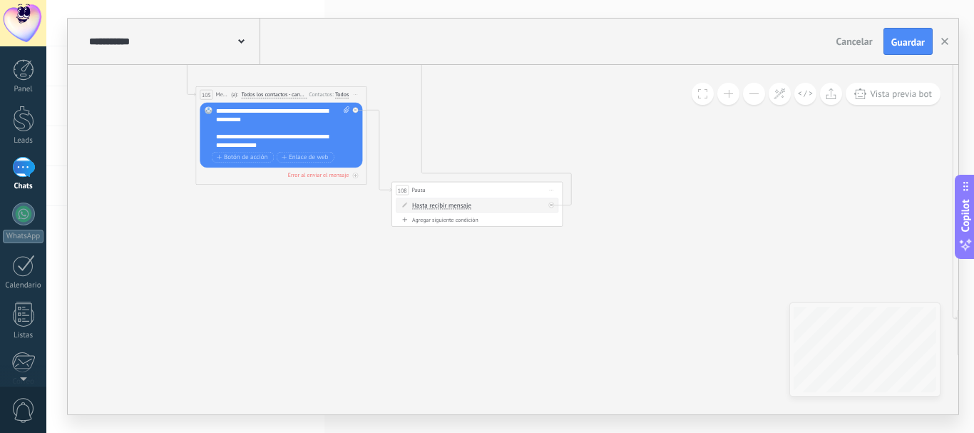
drag, startPoint x: 527, startPoint y: 349, endPoint x: 538, endPoint y: 160, distance: 188.5
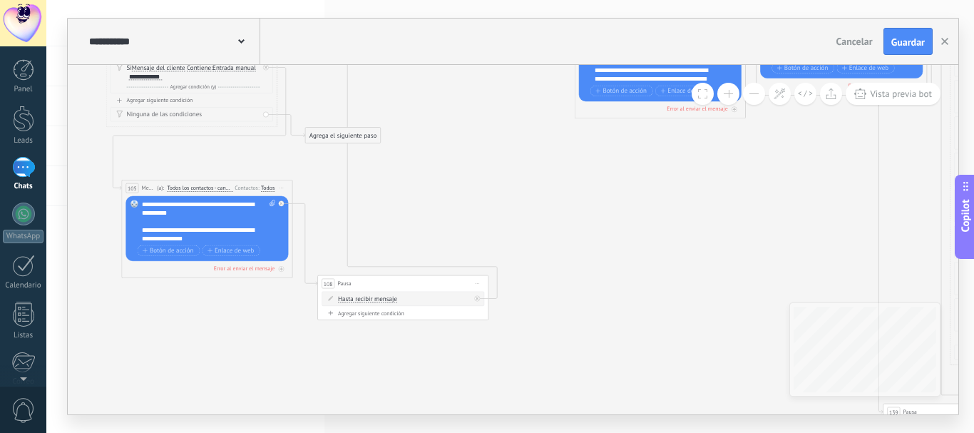
drag, startPoint x: 541, startPoint y: 119, endPoint x: 472, endPoint y: 210, distance: 114.5
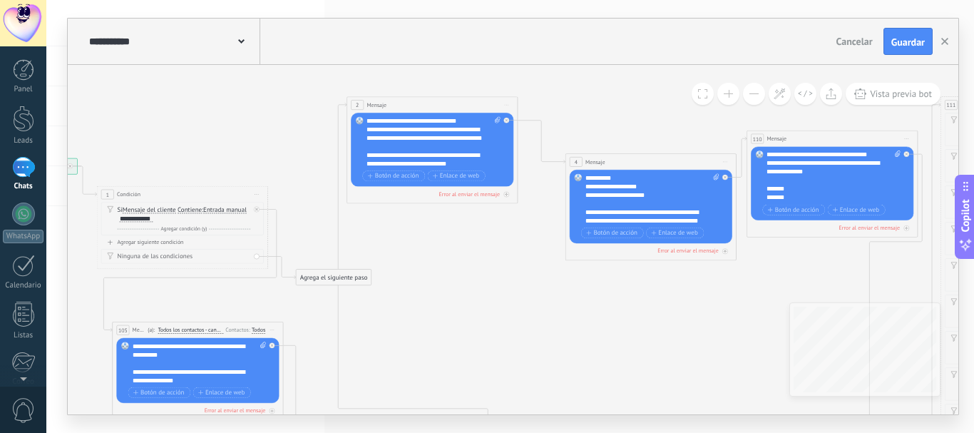
drag, startPoint x: 436, startPoint y: 190, endPoint x: 426, endPoint y: 332, distance: 142.2
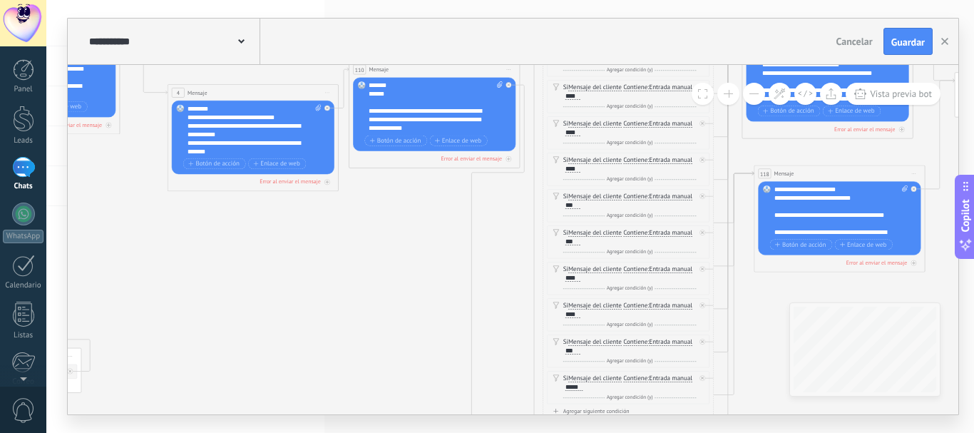
drag, startPoint x: 810, startPoint y: 292, endPoint x: 410, endPoint y: 253, distance: 401.9
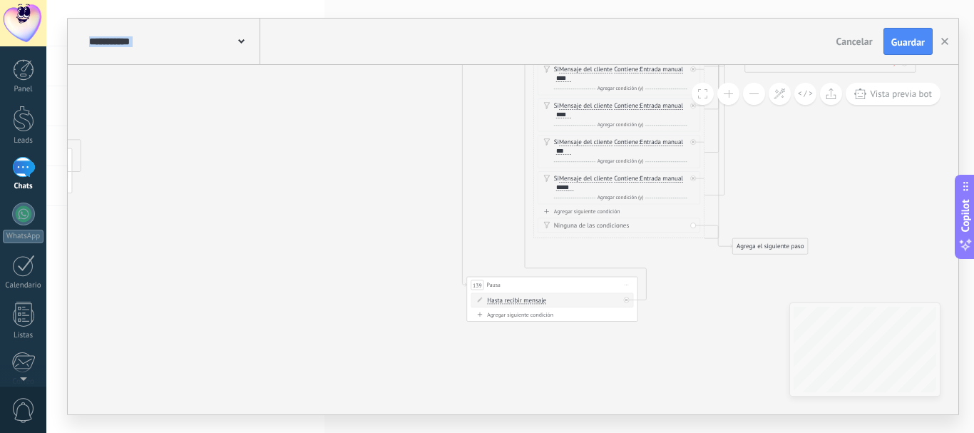
drag, startPoint x: 498, startPoint y: 303, endPoint x: 491, endPoint y: 107, distance: 196.2
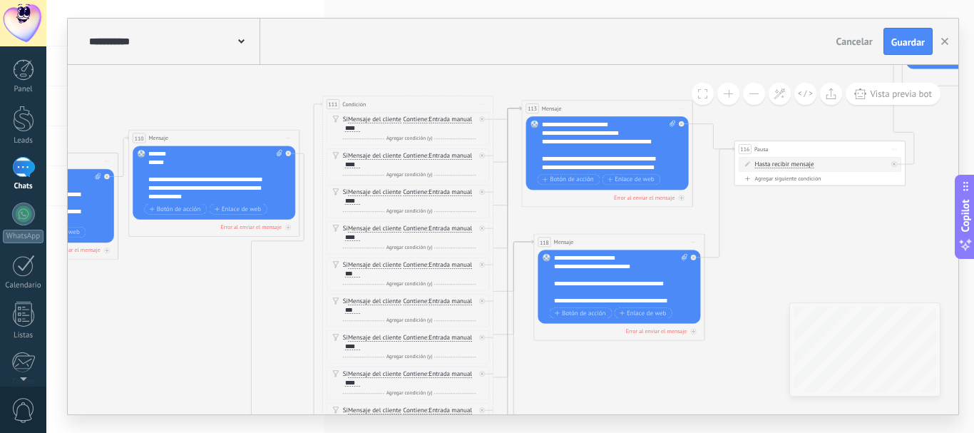
drag, startPoint x: 803, startPoint y: 158, endPoint x: 555, endPoint y: 421, distance: 362.2
click at [580, 426] on div "**********" at bounding box center [510, 216] width 928 height 433
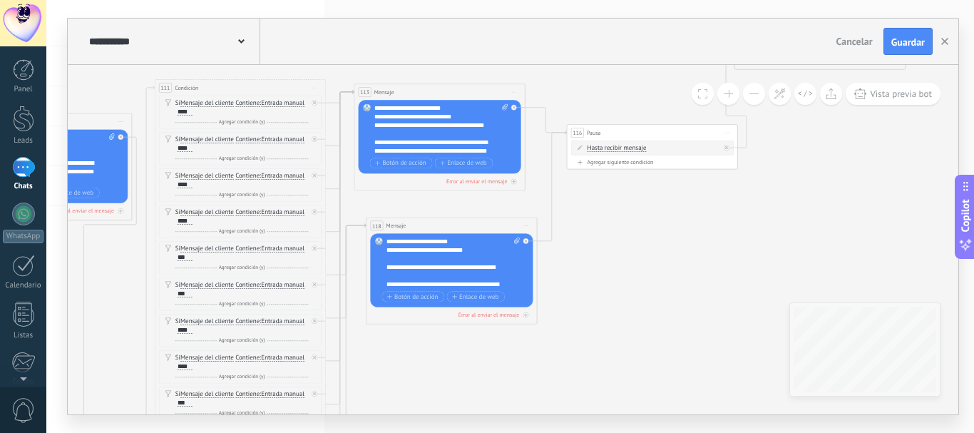
drag, startPoint x: 786, startPoint y: 257, endPoint x: 635, endPoint y: 206, distance: 159.0
click at [635, 206] on icon at bounding box center [671, 233] width 3333 height 1107
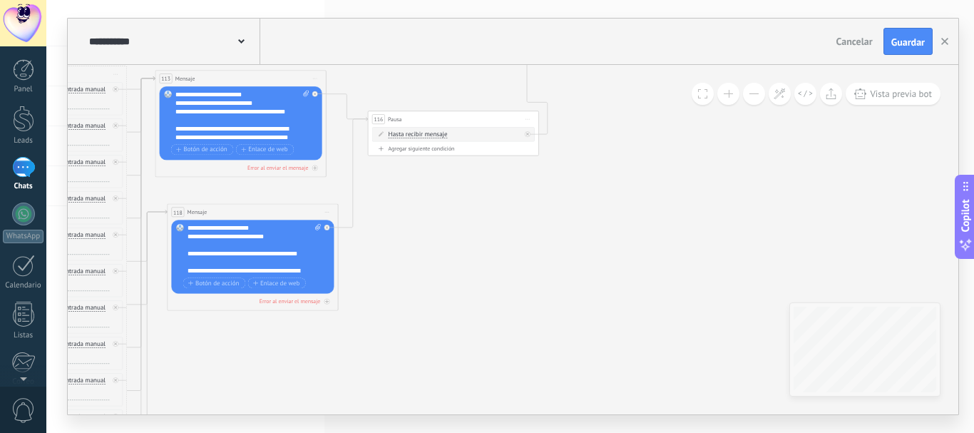
drag, startPoint x: 755, startPoint y: 254, endPoint x: 551, endPoint y: 241, distance: 204.3
click at [551, 241] on icon at bounding box center [472, 219] width 3333 height 1107
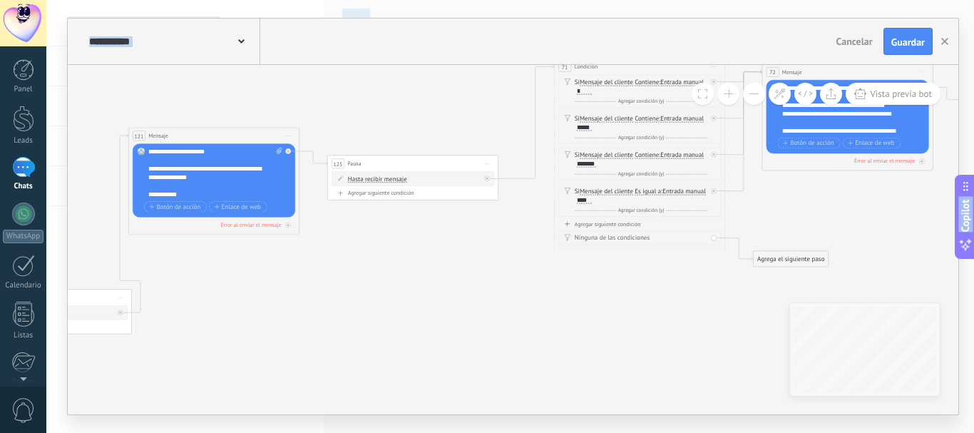
drag, startPoint x: 658, startPoint y: 277, endPoint x: 252, endPoint y: 456, distance: 444.1
click at [252, 432] on html ".abccls-1,.abccls-2{fill-rule:evenodd}.abccls-2{fill:#fff} .abfcls-1{fill:none}…" at bounding box center [487, 216] width 974 height 433
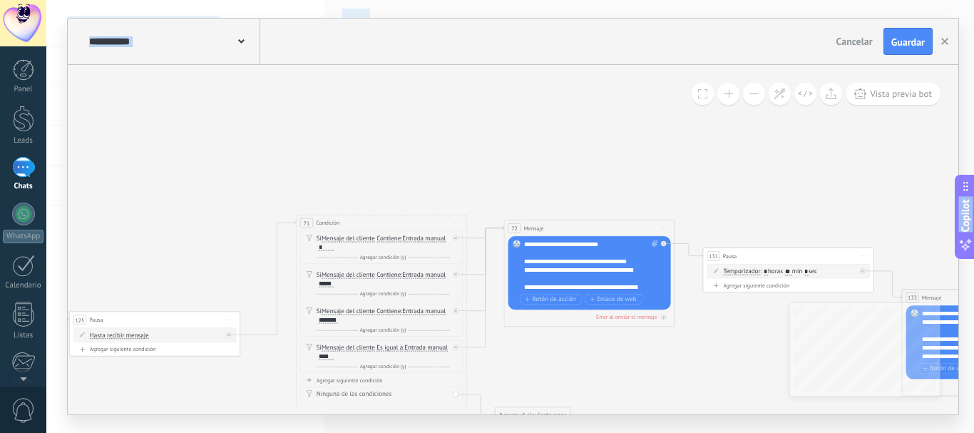
drag, startPoint x: 642, startPoint y: 289, endPoint x: 383, endPoint y: 446, distance: 302.7
click at [383, 432] on html ".abccls-1,.abccls-2{fill-rule:evenodd}.abccls-2{fill:#fff} .abfcls-1{fill:none}…" at bounding box center [487, 216] width 974 height 433
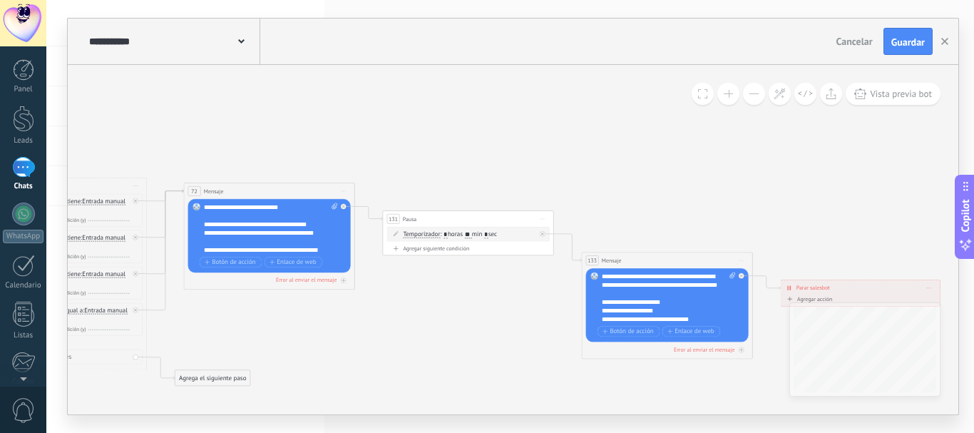
drag, startPoint x: 720, startPoint y: 302, endPoint x: 398, endPoint y: 332, distance: 323.7
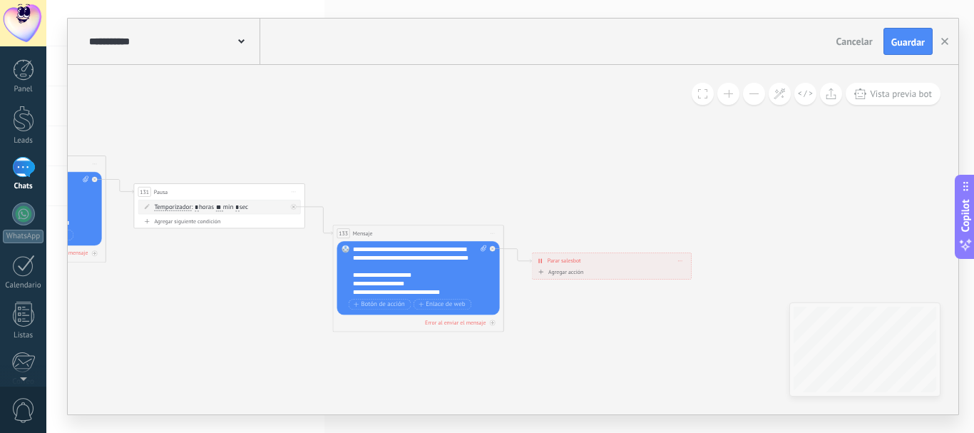
drag, startPoint x: 751, startPoint y: 215, endPoint x: 973, endPoint y: 83, distance: 258.6
click at [973, 83] on div "**********" at bounding box center [510, 216] width 928 height 433
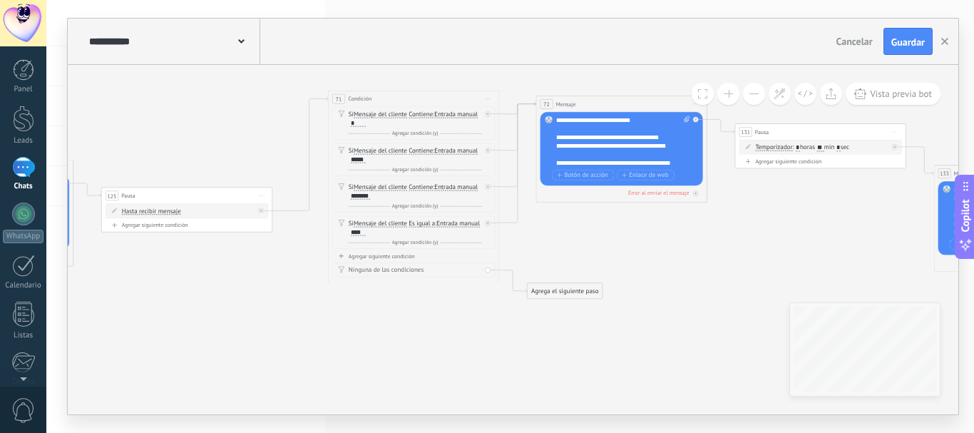
drag, startPoint x: 632, startPoint y: 203, endPoint x: 801, endPoint y: 278, distance: 184.8
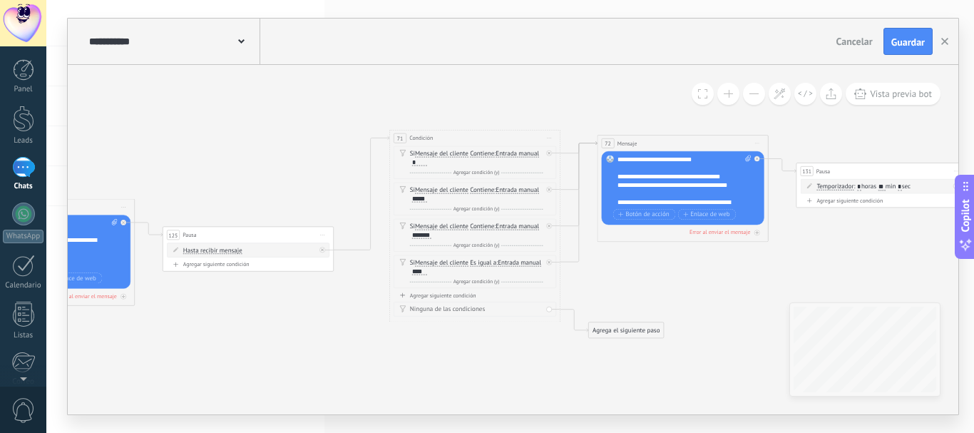
drag, startPoint x: 478, startPoint y: 339, endPoint x: 675, endPoint y: 367, distance: 198.8
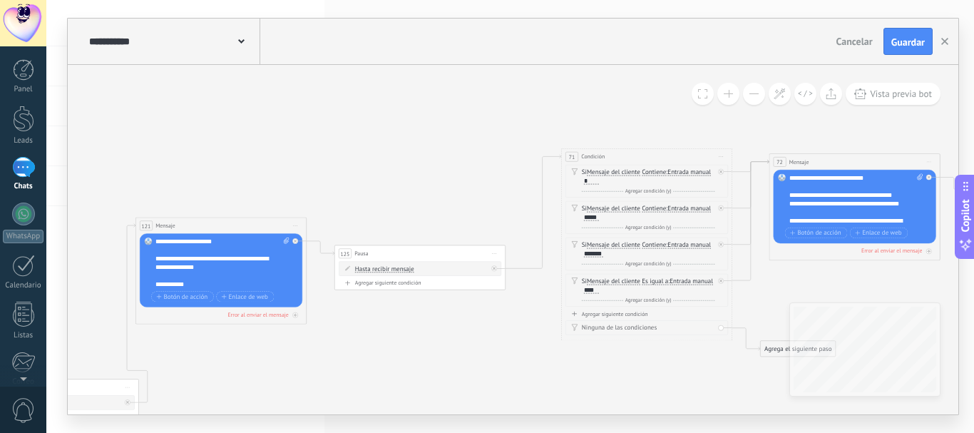
drag, startPoint x: 494, startPoint y: 362, endPoint x: 704, endPoint y: 376, distance: 210.1
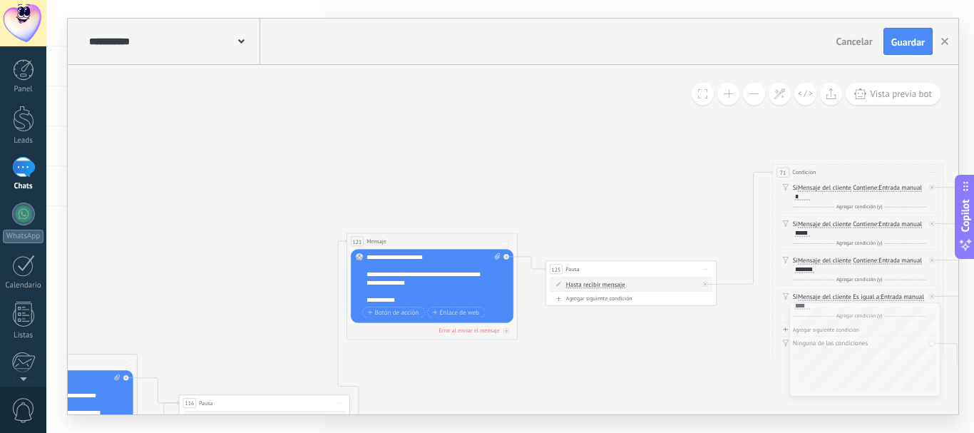
drag, startPoint x: 553, startPoint y: 376, endPoint x: 403, endPoint y: 336, distance: 155.8
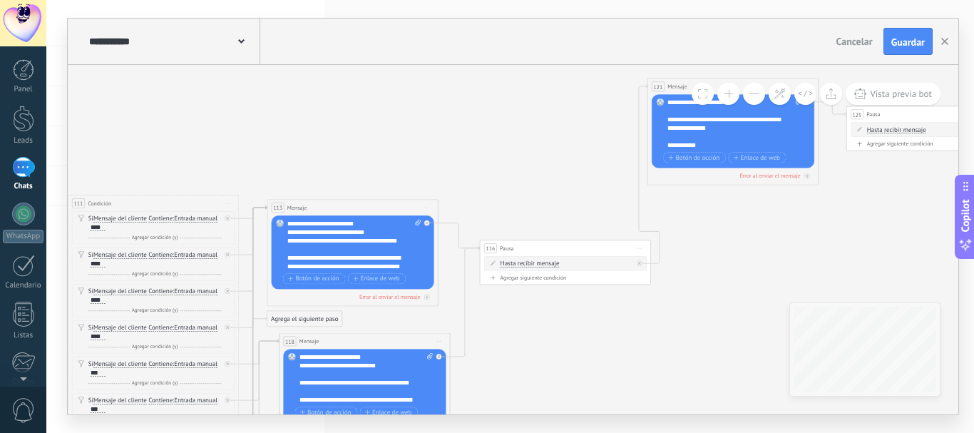
drag, startPoint x: 360, startPoint y: 333, endPoint x: 514, endPoint y: 174, distance: 221.4
click at [514, 174] on icon at bounding box center [584, 348] width 3333 height 1107
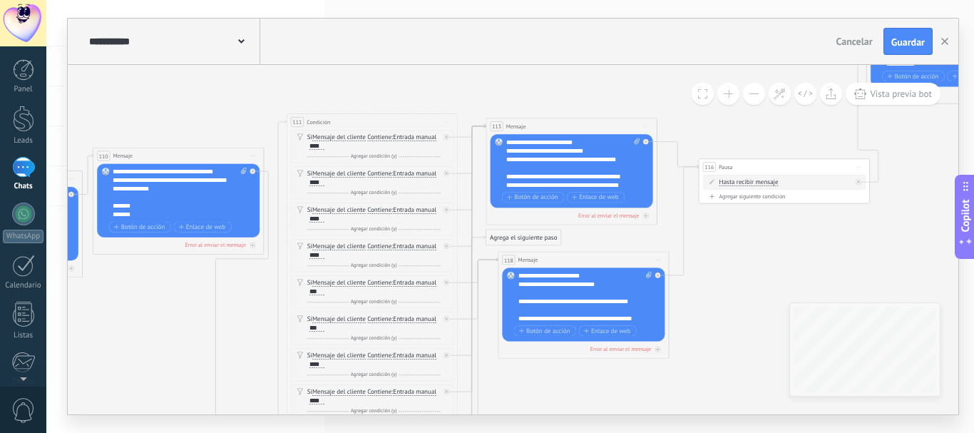
drag, startPoint x: 476, startPoint y: 369, endPoint x: 692, endPoint y: 287, distance: 230.2
click at [692, 287] on icon at bounding box center [803, 267] width 3333 height 1107
click at [583, 143] on div "**********" at bounding box center [573, 163] width 134 height 51
click at [580, 153] on div "**********" at bounding box center [573, 163] width 134 height 51
click at [581, 153] on div "**********" at bounding box center [573, 163] width 134 height 51
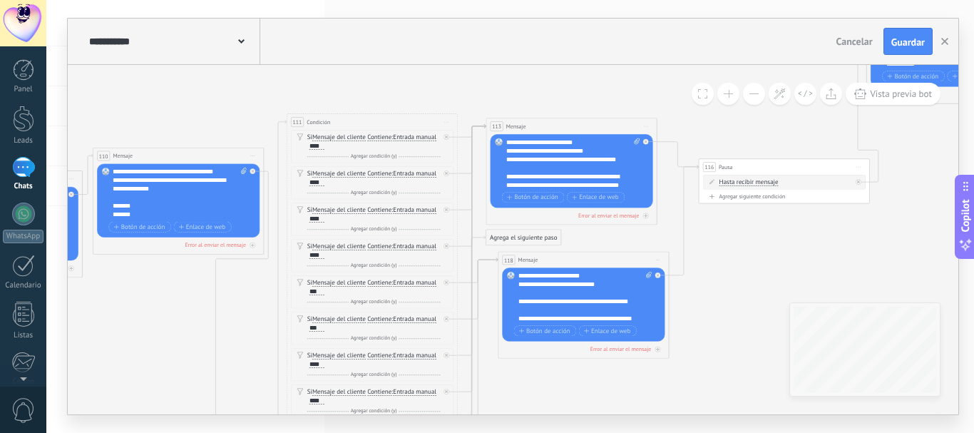
click at [580, 151] on div "**********" at bounding box center [573, 163] width 134 height 51
click at [583, 153] on div "**********" at bounding box center [573, 163] width 134 height 51
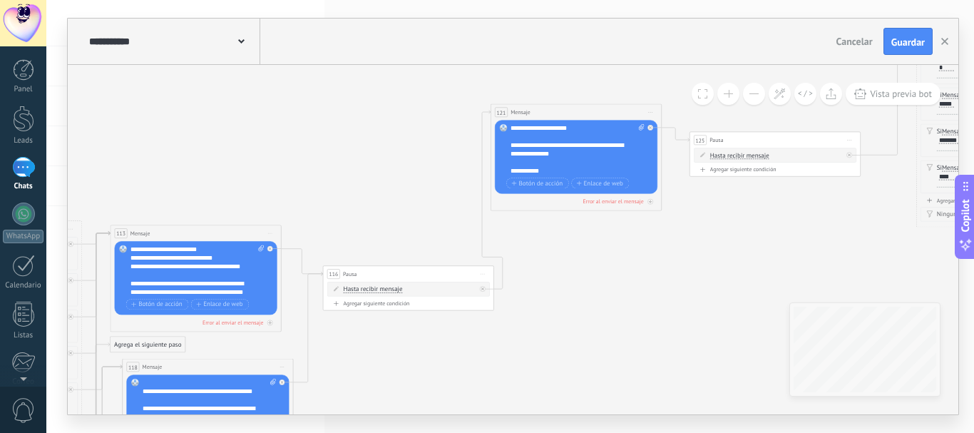
drag, startPoint x: 759, startPoint y: 294, endPoint x: 388, endPoint y: 331, distance: 373.3
click at [384, 332] on icon at bounding box center [427, 374] width 3333 height 1107
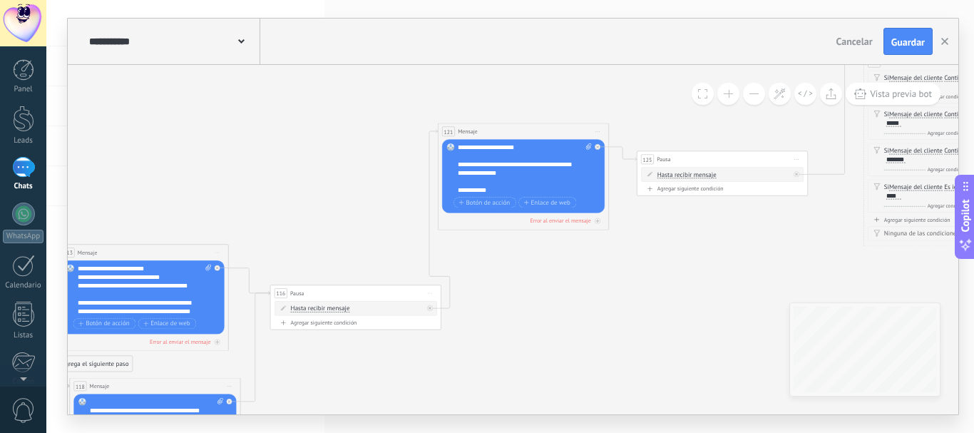
drag, startPoint x: 759, startPoint y: 231, endPoint x: 704, endPoint y: 253, distance: 59.2
click at [704, 253] on icon at bounding box center [375, 393] width 3333 height 1107
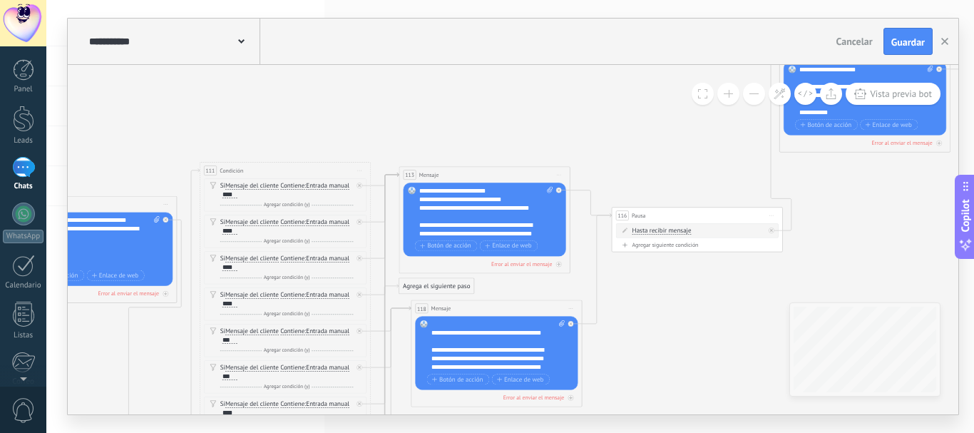
drag, startPoint x: 529, startPoint y: 282, endPoint x: 880, endPoint y: 199, distance: 360.4
click at [880, 199] on icon at bounding box center [716, 316] width 3333 height 1107
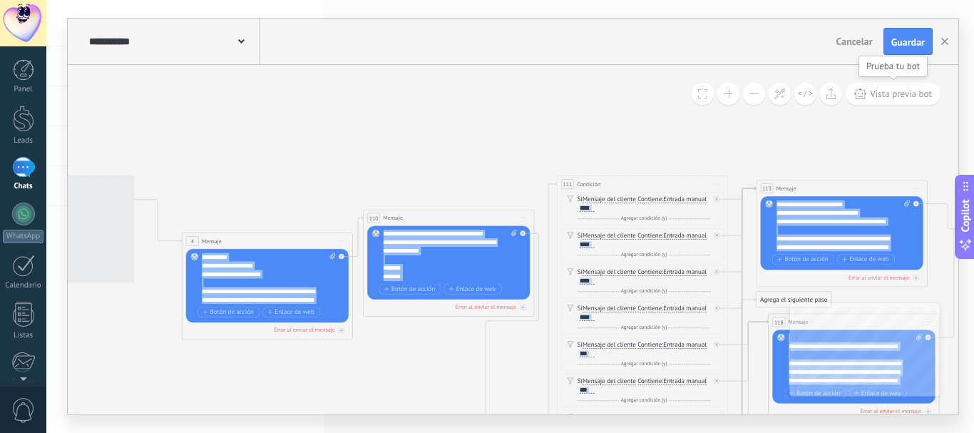
drag, startPoint x: 506, startPoint y: 86, endPoint x: 863, endPoint y: 99, distance: 357.5
click at [863, 99] on div "**********" at bounding box center [513, 239] width 891 height 349
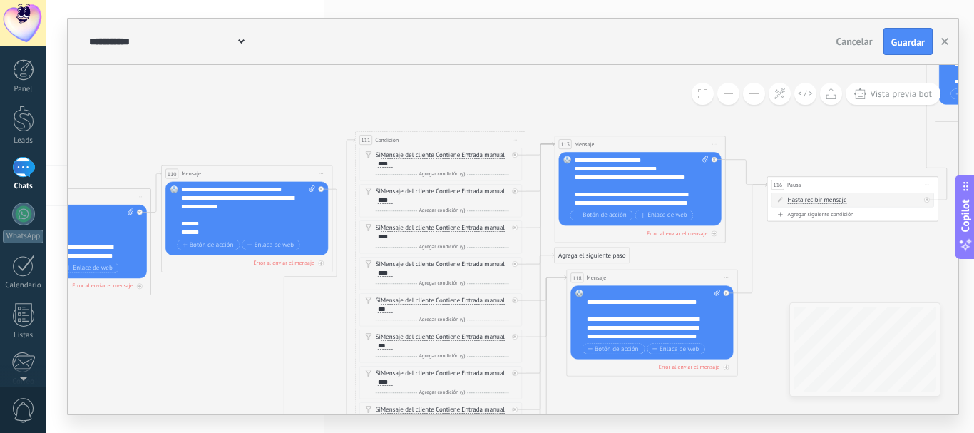
drag, startPoint x: 784, startPoint y: 145, endPoint x: 567, endPoint y: 89, distance: 224.0
click at [567, 89] on icon at bounding box center [872, 285] width 3333 height 1107
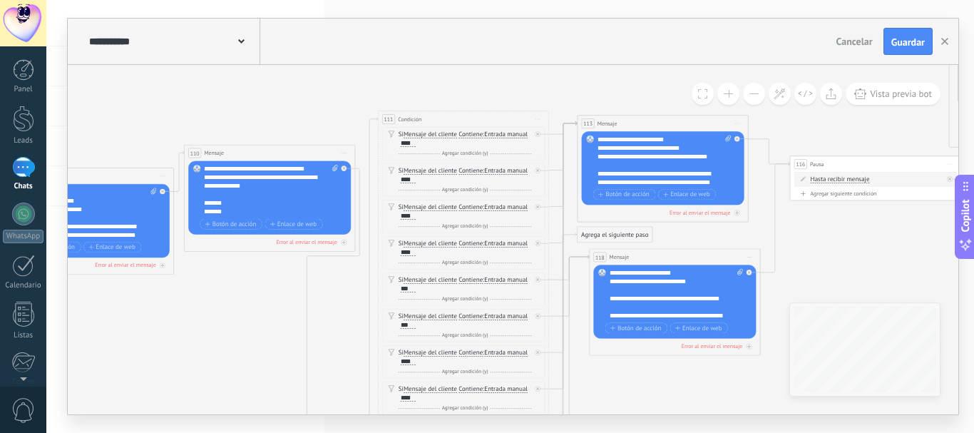
drag, startPoint x: 735, startPoint y: 305, endPoint x: 625, endPoint y: 395, distance: 142.4
click at [625, 395] on icon at bounding box center [894, 264] width 3333 height 1107
click at [640, 270] on div "**********" at bounding box center [677, 294] width 134 height 51
click at [642, 272] on div "**********" at bounding box center [677, 294] width 134 height 51
click at [685, 280] on div "**********" at bounding box center [677, 294] width 134 height 51
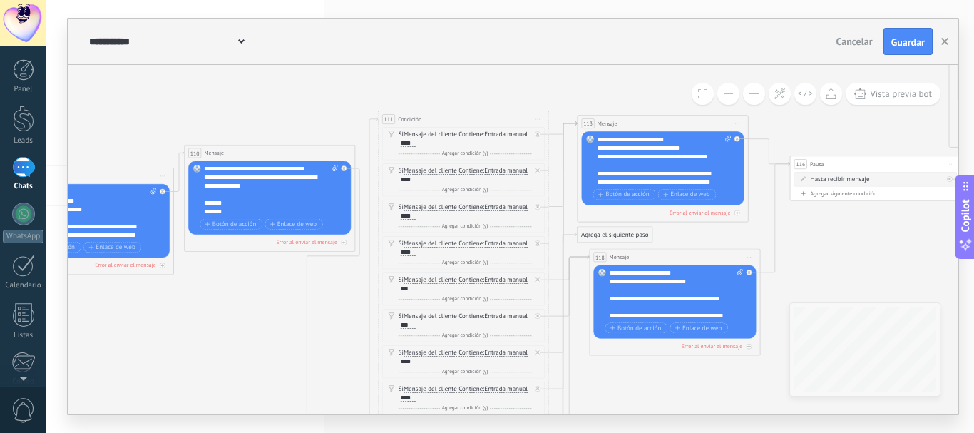
click at [687, 273] on div "**********" at bounding box center [677, 294] width 134 height 51
click at [697, 280] on div "**********" at bounding box center [677, 294] width 134 height 51
drag, startPoint x: 704, startPoint y: 288, endPoint x: 712, endPoint y: 307, distance: 20.8
drag, startPoint x: 712, startPoint y: 307, endPoint x: 701, endPoint y: 285, distance: 25.2
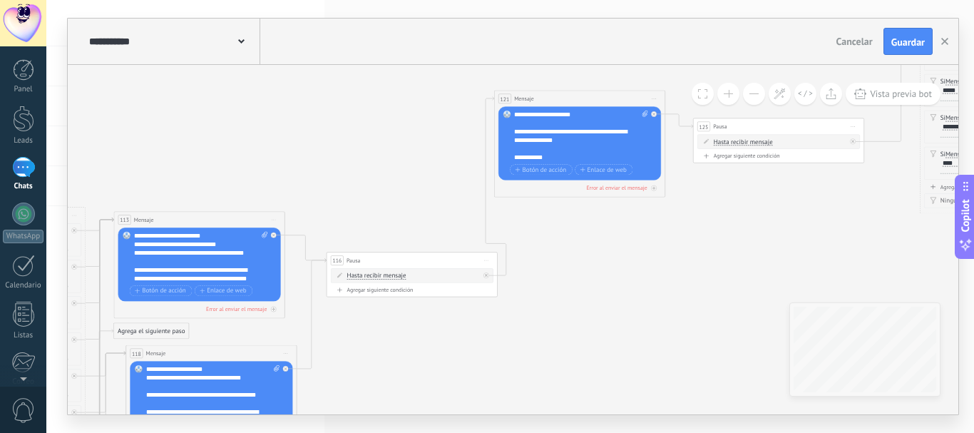
drag, startPoint x: 863, startPoint y: 252, endPoint x: 400, endPoint y: 382, distance: 481.5
click at [400, 382] on icon at bounding box center [431, 360] width 3333 height 1107
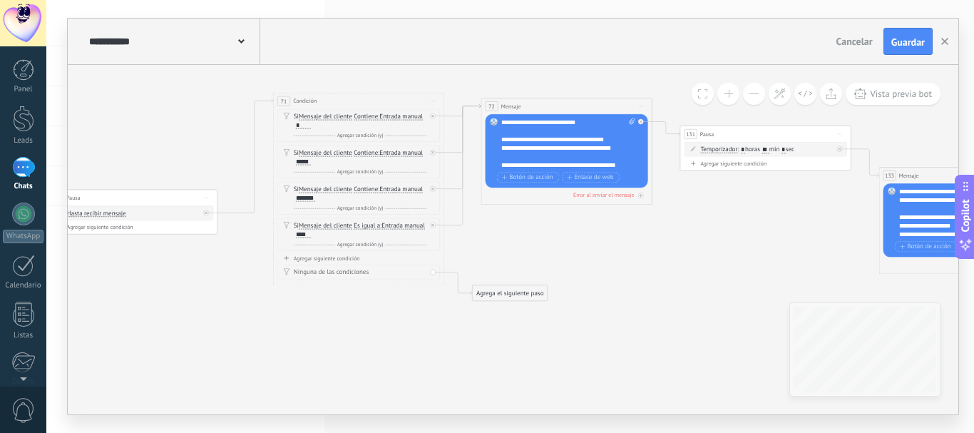
drag, startPoint x: 806, startPoint y: 214, endPoint x: 190, endPoint y: 276, distance: 619.9
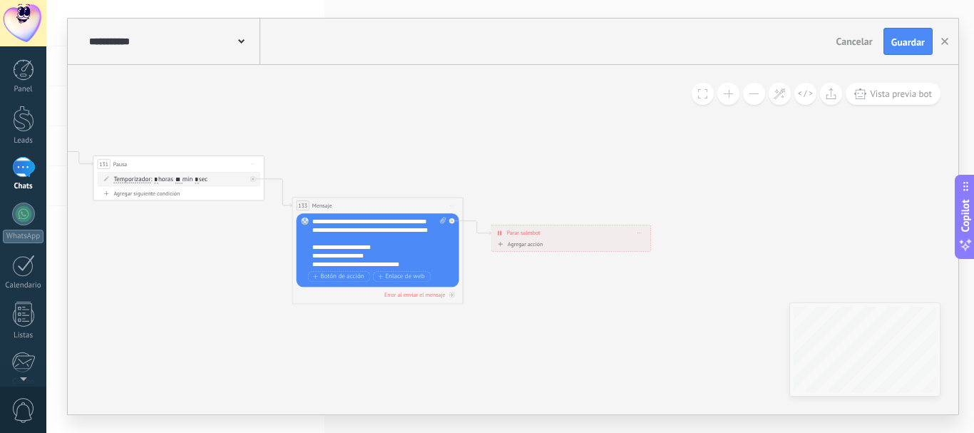
drag, startPoint x: 774, startPoint y: 248, endPoint x: 168, endPoint y: 278, distance: 606.1
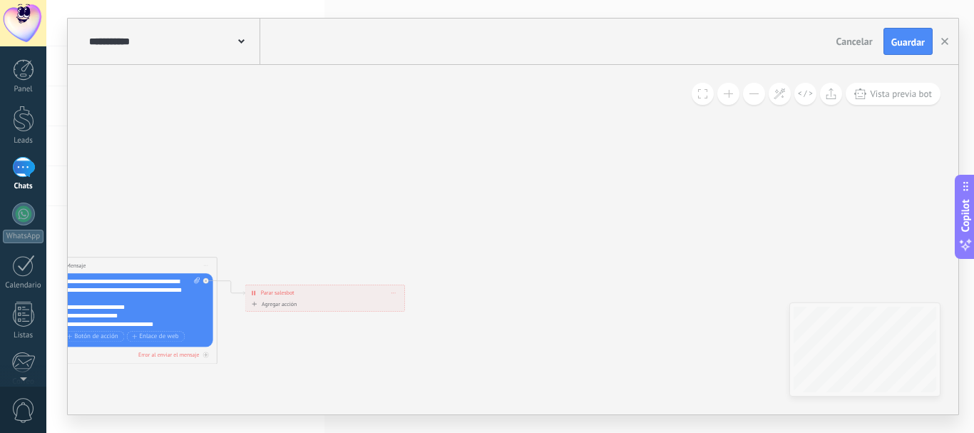
drag, startPoint x: 762, startPoint y: 216, endPoint x: 535, endPoint y: 276, distance: 235.2
click at [909, 38] on span "Guardar" at bounding box center [908, 42] width 34 height 10
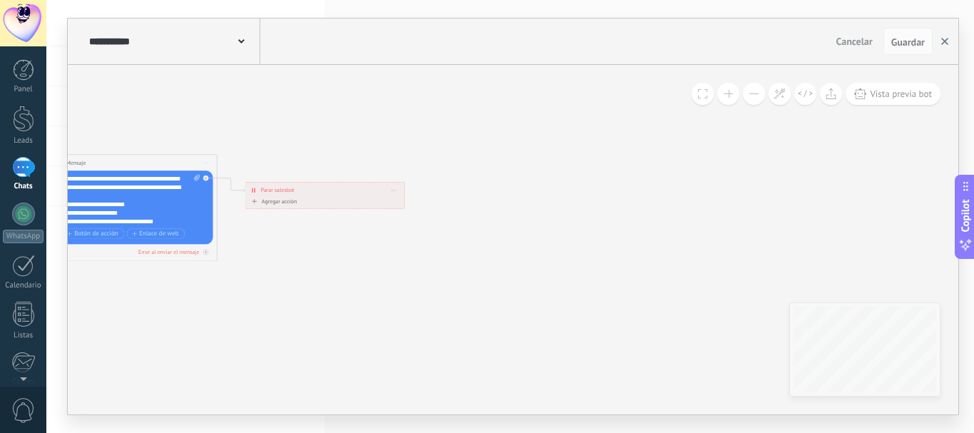
click at [948, 36] on button "button" at bounding box center [944, 41] width 21 height 27
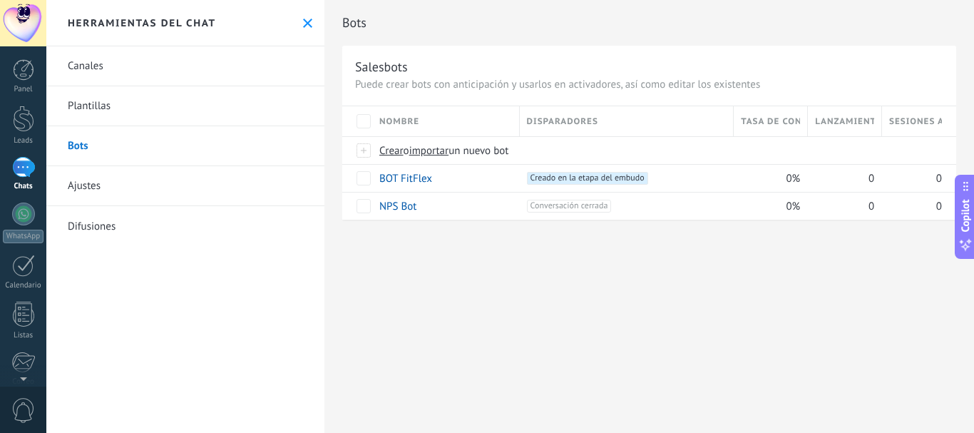
click at [8, 166] on link "Chats" at bounding box center [23, 174] width 46 height 34
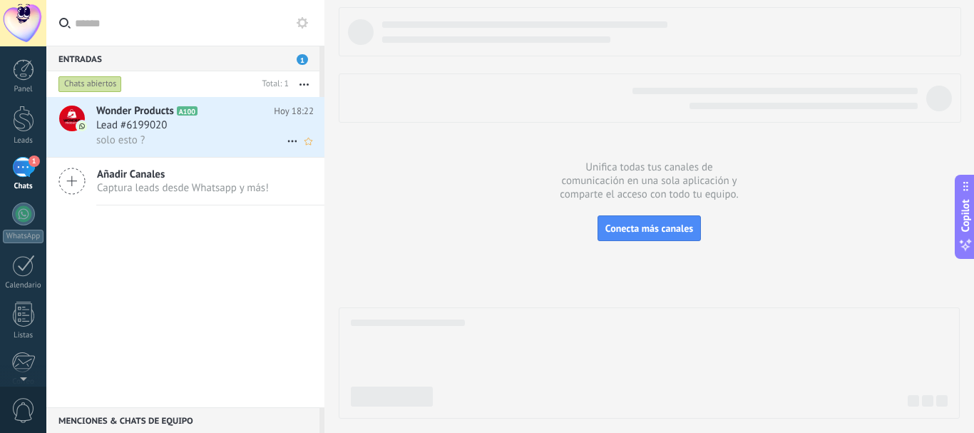
click at [210, 140] on div "solo esto ?" at bounding box center [204, 140] width 217 height 15
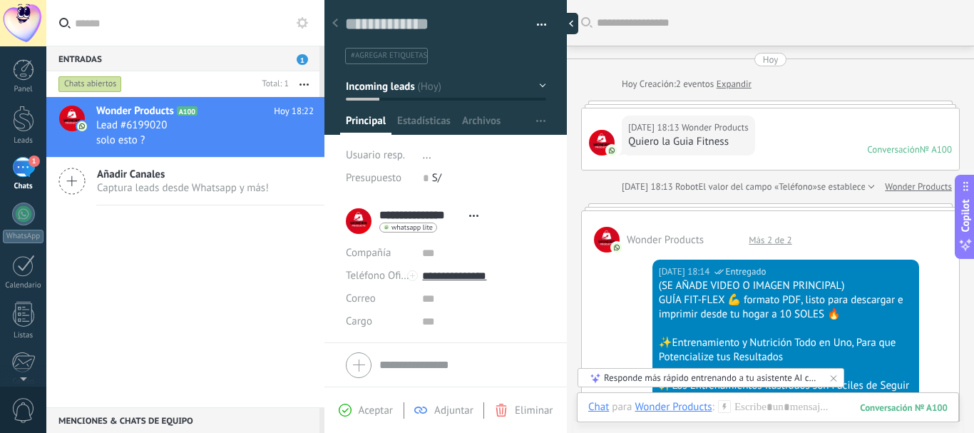
click at [572, 19] on div at bounding box center [567, 23] width 21 height 21
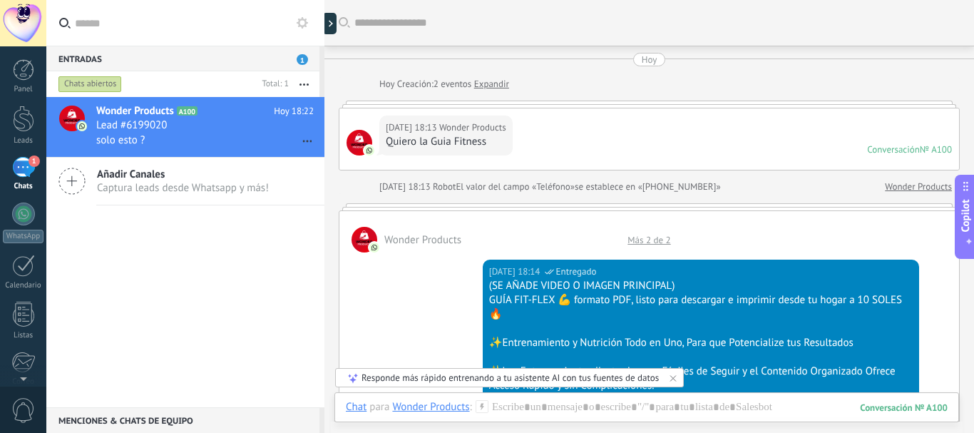
click at [303, 21] on icon at bounding box center [302, 22] width 11 height 11
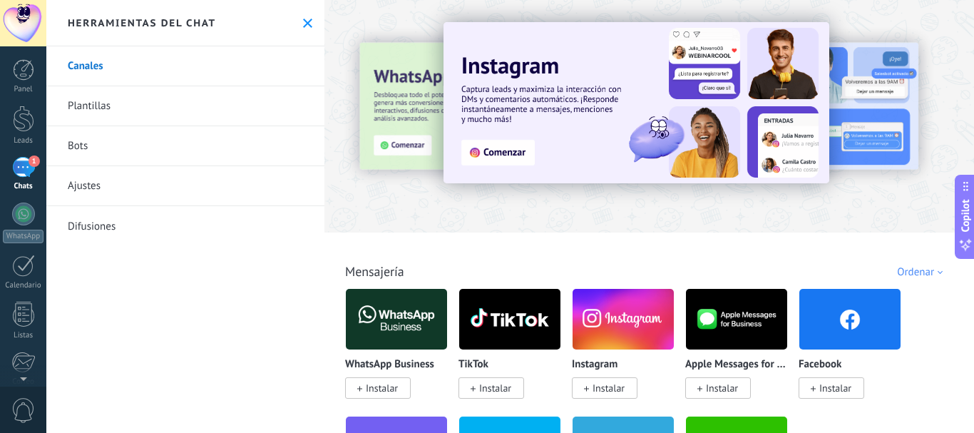
click at [154, 205] on link "Ajustes" at bounding box center [185, 186] width 278 height 40
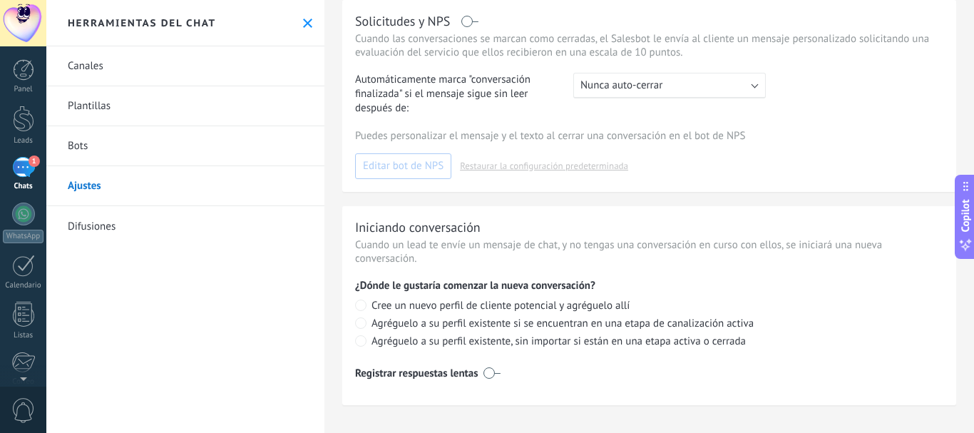
scroll to position [431, 0]
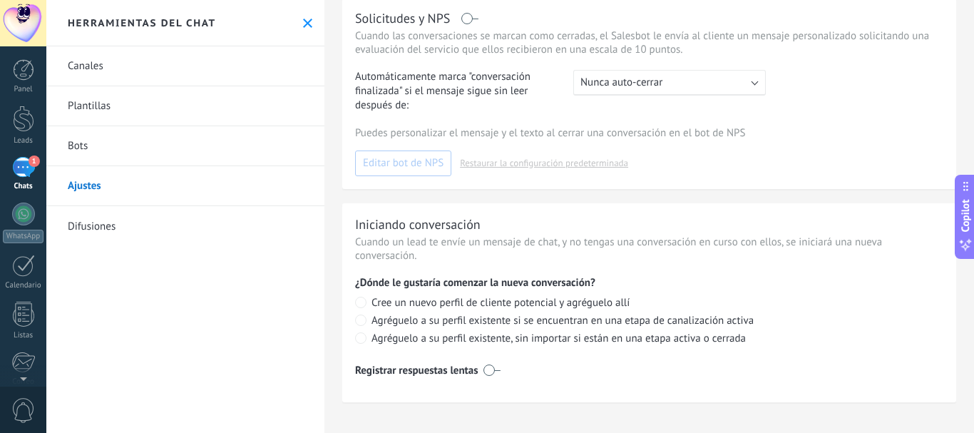
click at [162, 176] on link "Ajustes" at bounding box center [185, 186] width 278 height 40
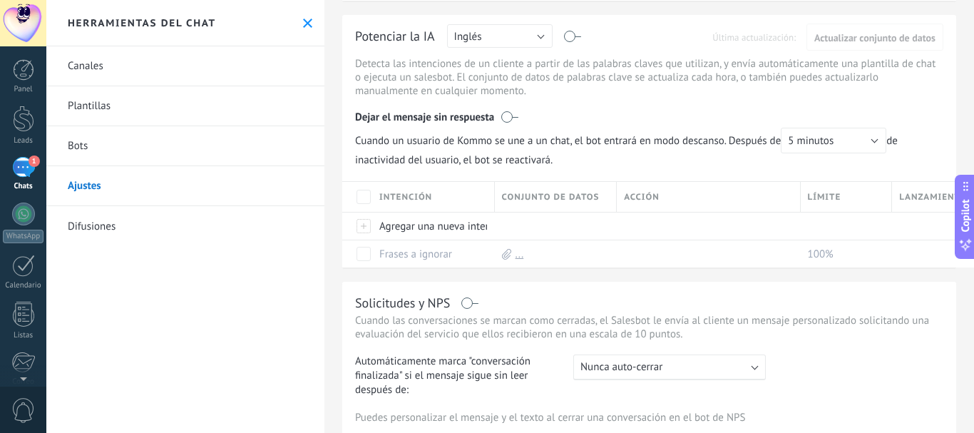
scroll to position [0, 0]
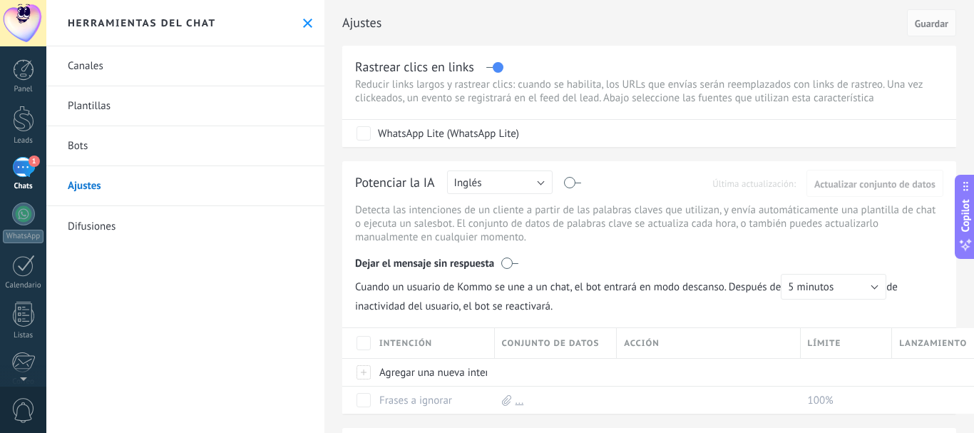
click at [302, 24] on button at bounding box center [308, 23] width 12 height 12
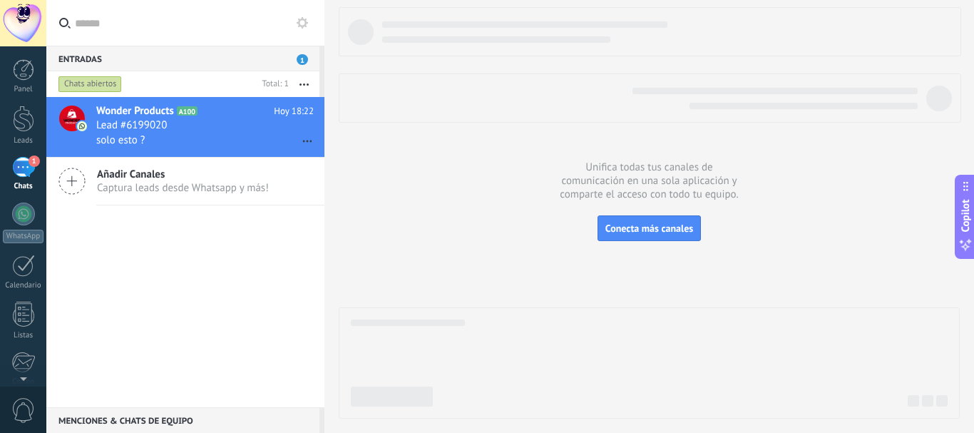
click at [309, 24] on button at bounding box center [302, 22] width 17 height 17
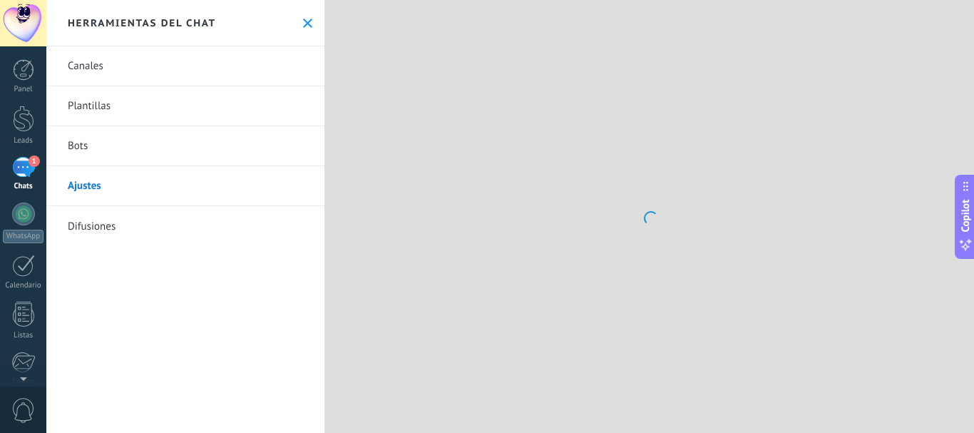
click at [179, 147] on link "Bots" at bounding box center [185, 146] width 278 height 40
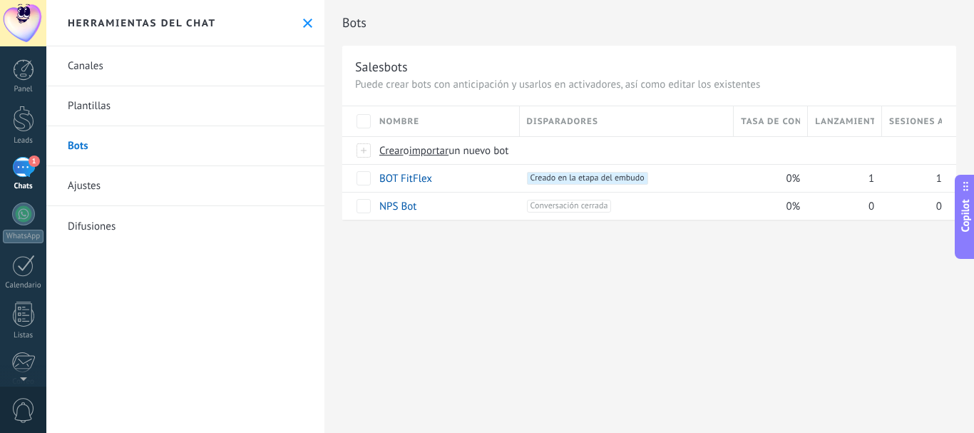
drag, startPoint x: 386, startPoint y: 423, endPoint x: 449, endPoint y: 428, distance: 62.9
click at [449, 428] on div "Bots Salesbots Puede crear bots con anticipación y usarlos en activadores, así …" at bounding box center [649, 216] width 650 height 433
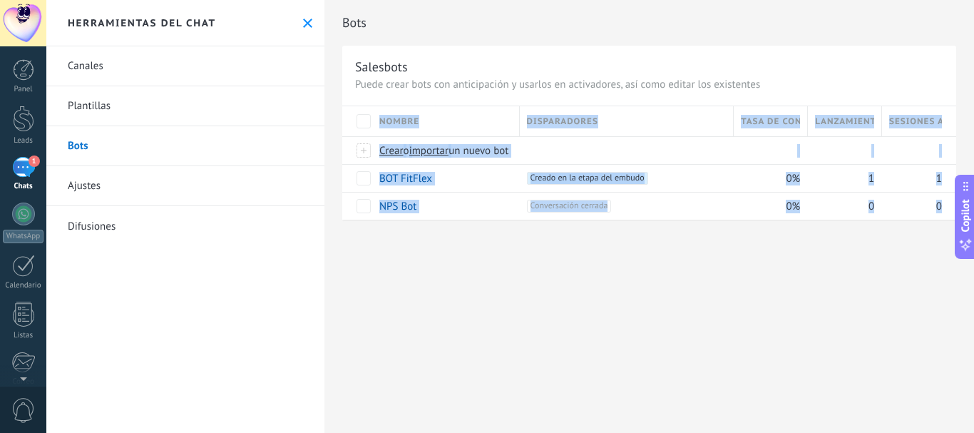
drag, startPoint x: 947, startPoint y: 297, endPoint x: 545, endPoint y: 304, distance: 402.2
click at [545, 308] on div "Bots Salesbots Puede crear bots con anticipación y usarlos en activadores, así …" at bounding box center [649, 216] width 650 height 433
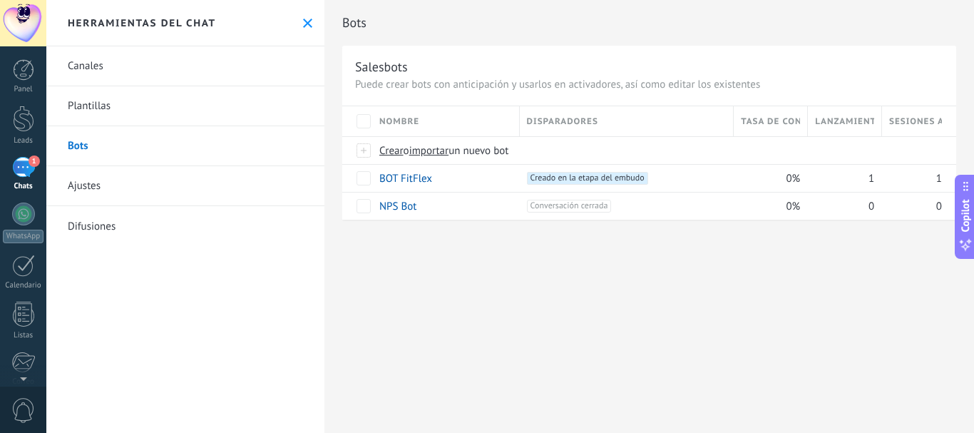
click at [833, 49] on div "Salesbots Puede crear bots con anticipación y usarlos en activadores, así como …" at bounding box center [649, 133] width 614 height 174
click at [394, 175] on link "BOT FitFlex" at bounding box center [405, 179] width 53 height 14
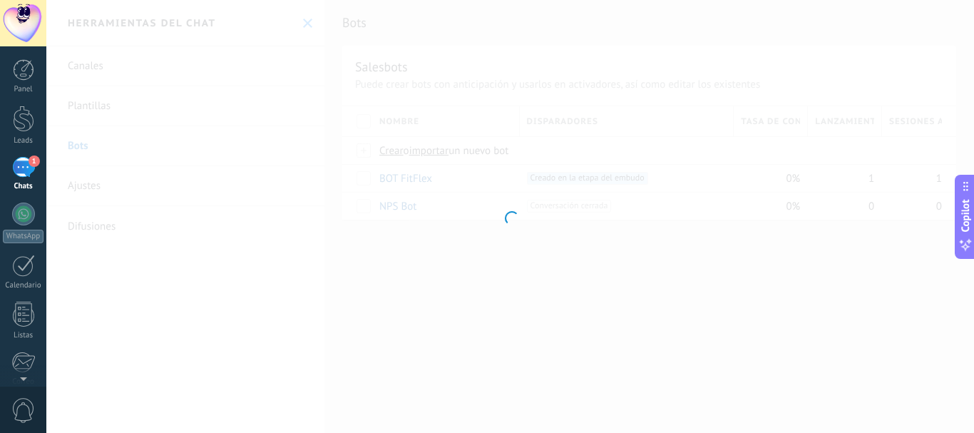
type input "**********"
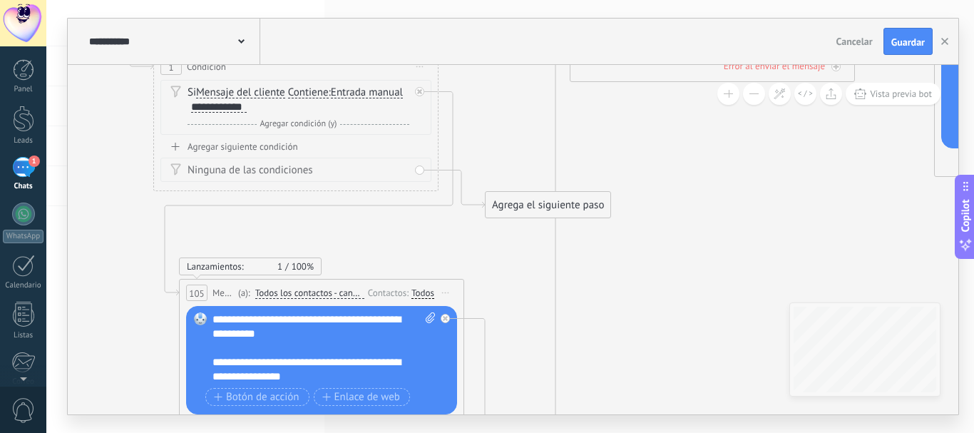
drag, startPoint x: 492, startPoint y: 242, endPoint x: 121, endPoint y: 76, distance: 406.0
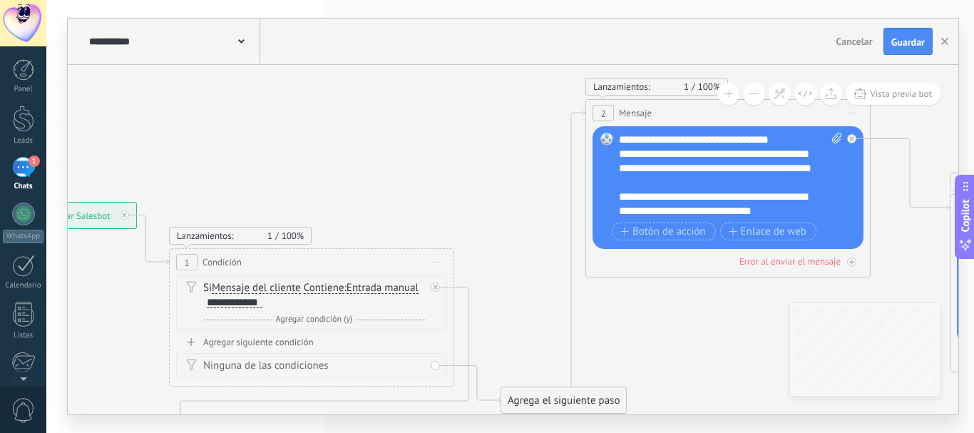
drag, startPoint x: 563, startPoint y: 135, endPoint x: 578, endPoint y: 329, distance: 193.8
click at [738, 232] on span "Enlace de web" at bounding box center [768, 231] width 78 height 11
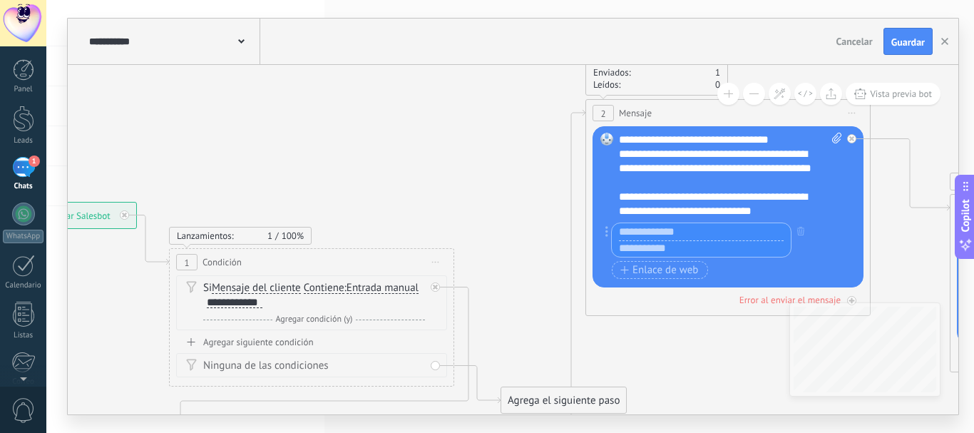
click at [645, 237] on input "text" at bounding box center [701, 231] width 179 height 17
click at [633, 245] on input "text" at bounding box center [701, 248] width 179 height 17
click at [677, 242] on input "text" at bounding box center [701, 248] width 179 height 17
click at [677, 224] on input "text" at bounding box center [701, 231] width 179 height 17
click at [764, 265] on div "Botón de acción Enlace de web" at bounding box center [727, 270] width 230 height 18
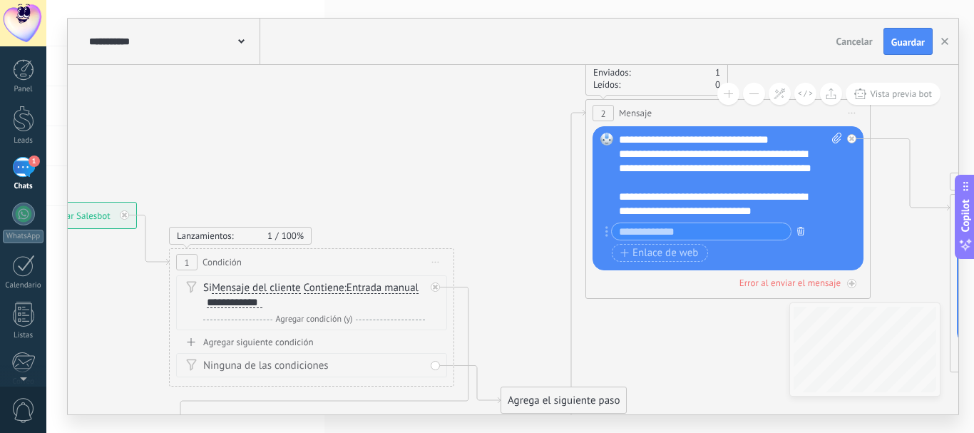
click at [794, 231] on button "button" at bounding box center [801, 231] width 16 height 18
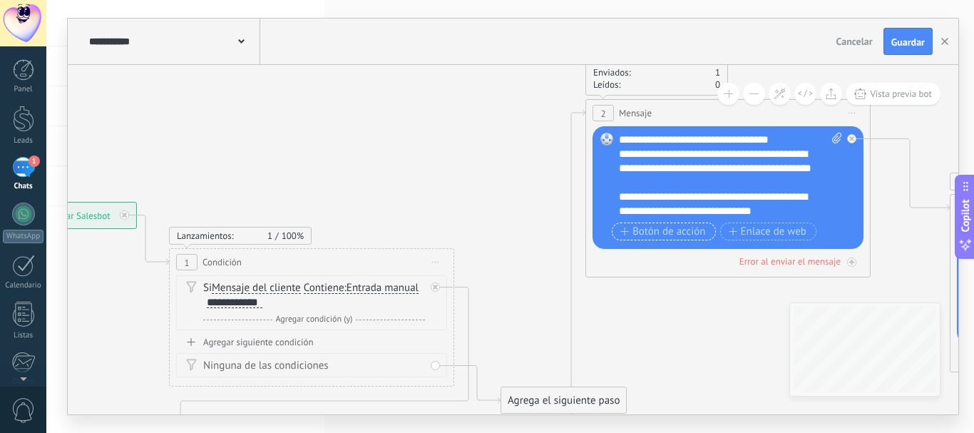
click at [667, 230] on span "Botón de acción" at bounding box center [663, 231] width 86 height 11
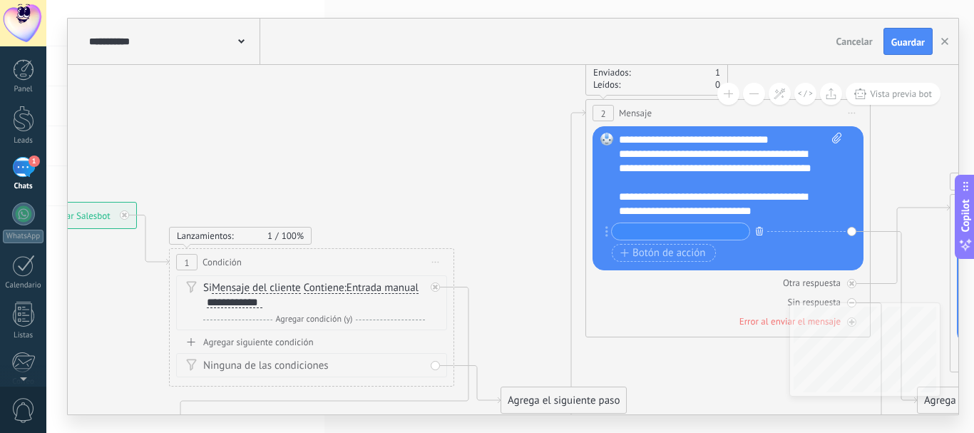
click at [757, 229] on icon "button" at bounding box center [759, 231] width 7 height 9
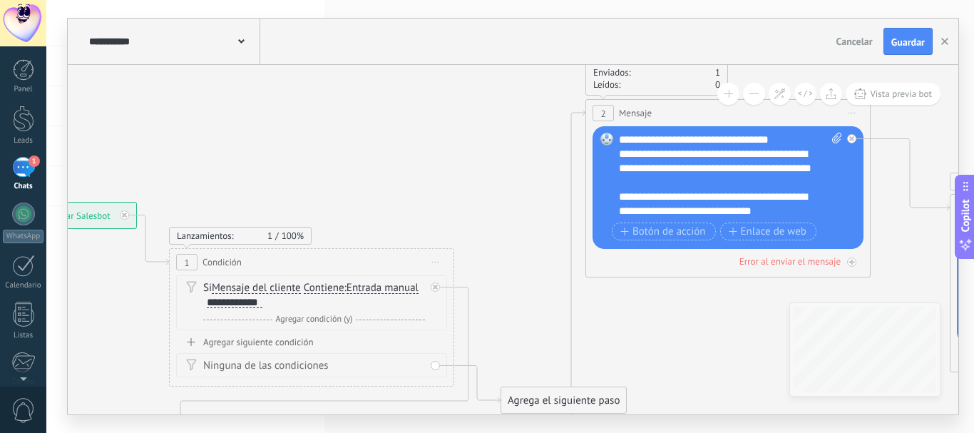
click at [833, 136] on icon at bounding box center [836, 138] width 9 height 11
click input "Subir" at bounding box center [0, 0] width 0 height 0
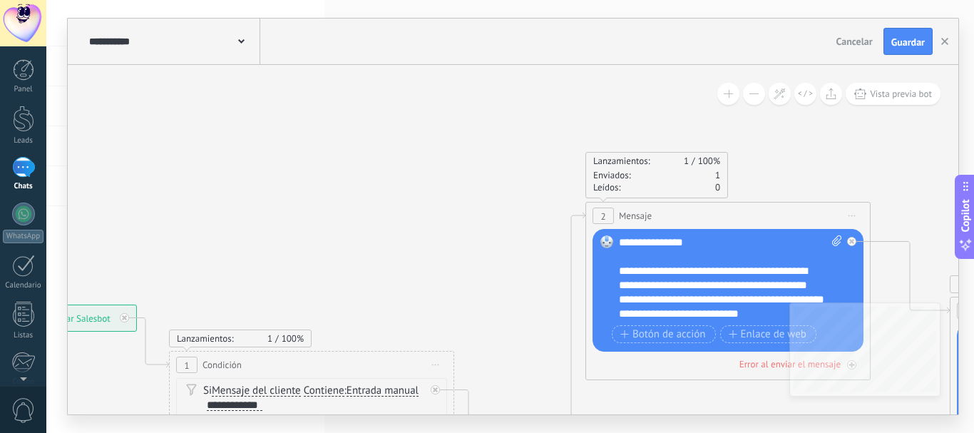
scroll to position [228, 0]
